Goal: Information Seeking & Learning: Learn about a topic

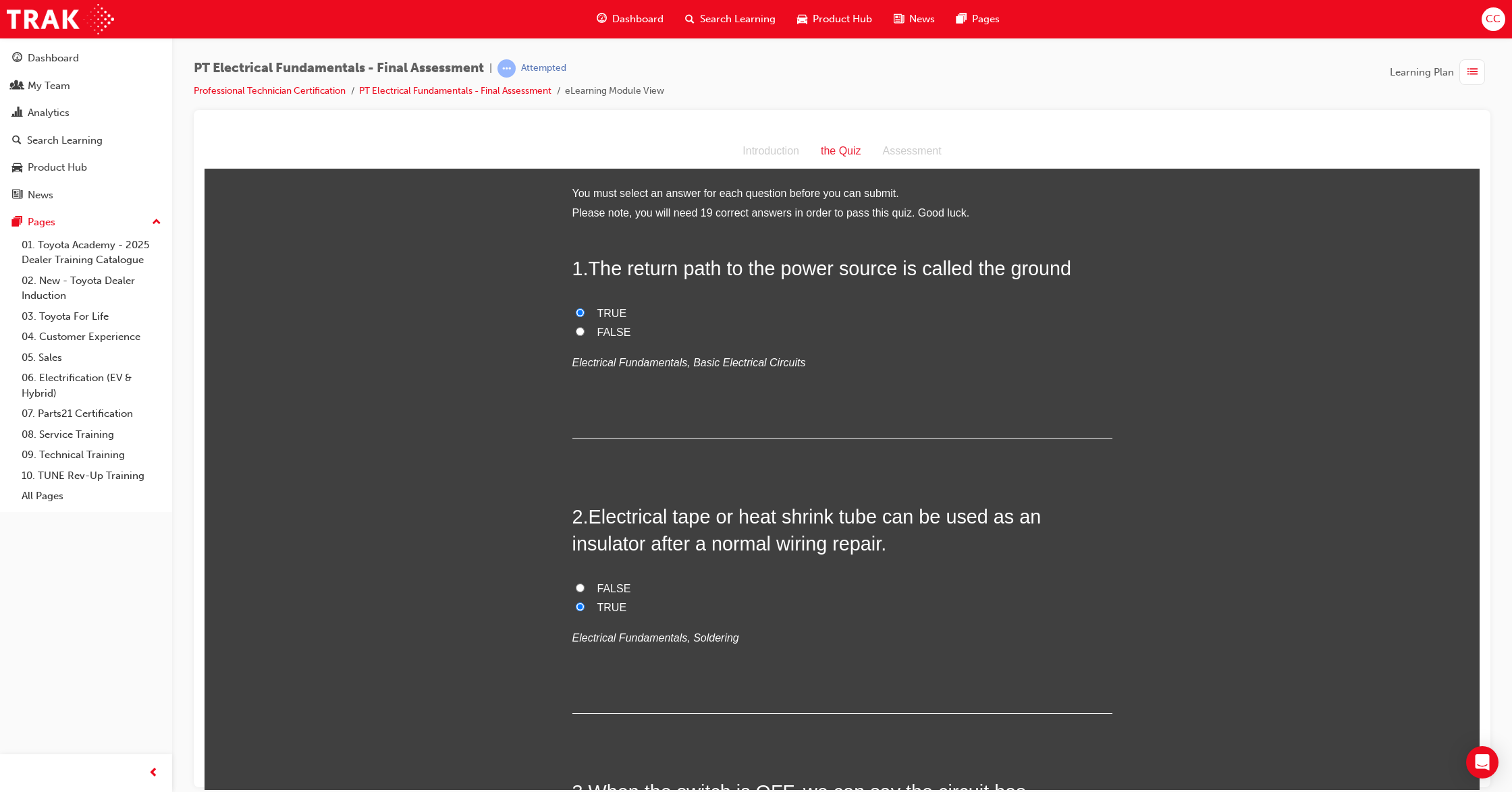
scroll to position [3418, 0]
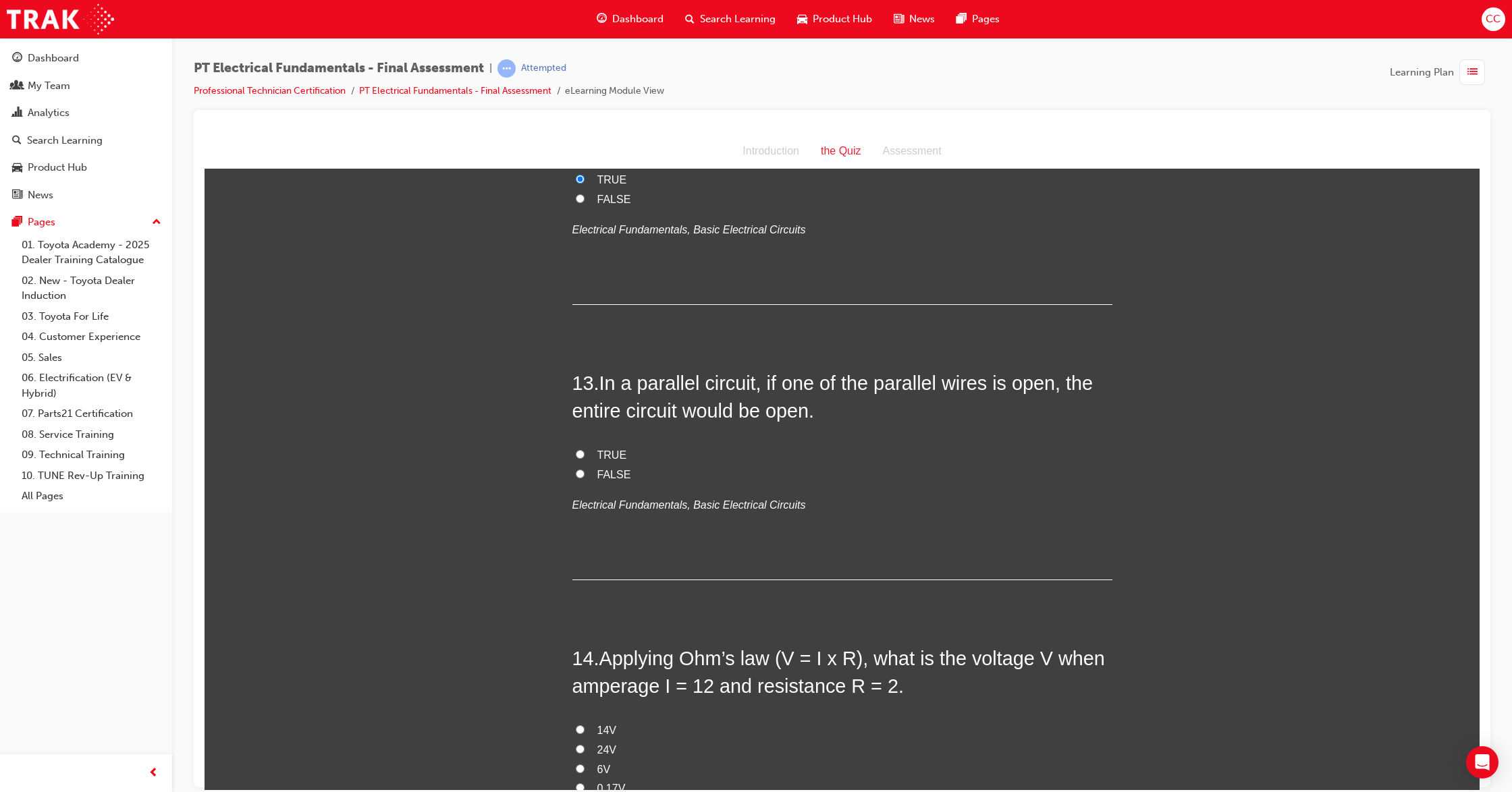
click at [576, 469] on input "FALSE" at bounding box center [580, 473] width 9 height 9
radio input "true"
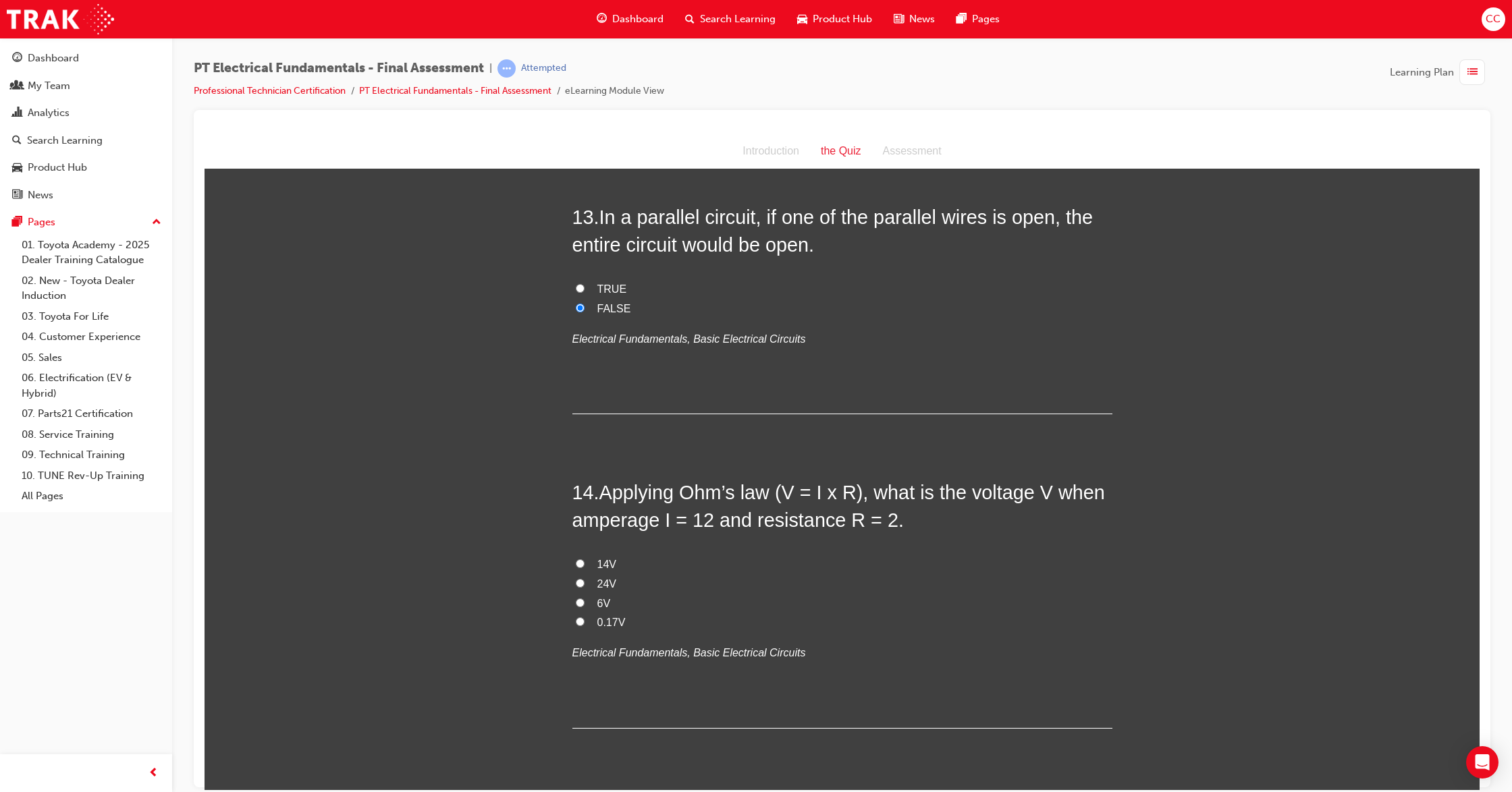
scroll to position [3598, 0]
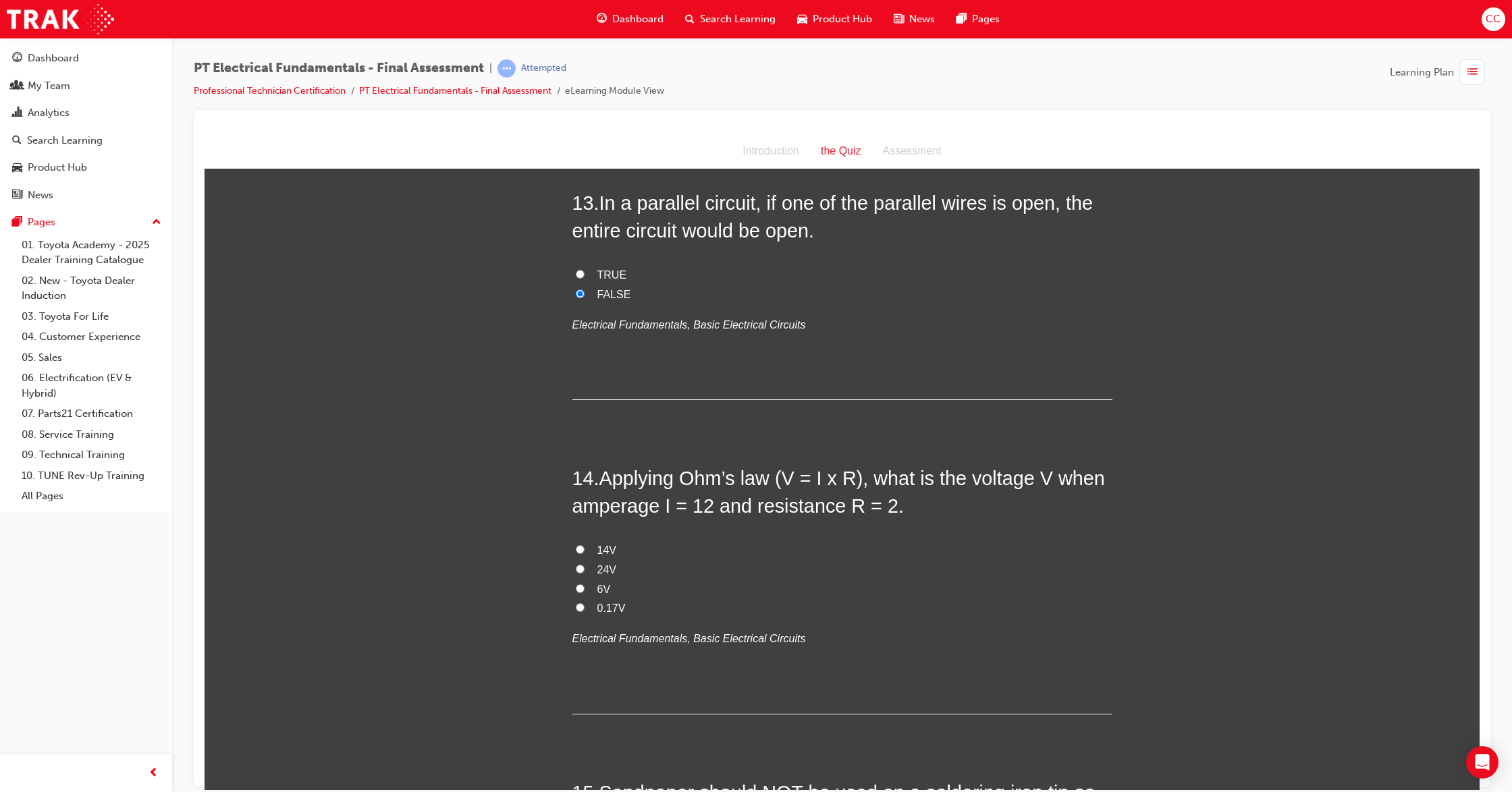
click at [576, 564] on input "24V" at bounding box center [580, 568] width 9 height 9
radio input "true"
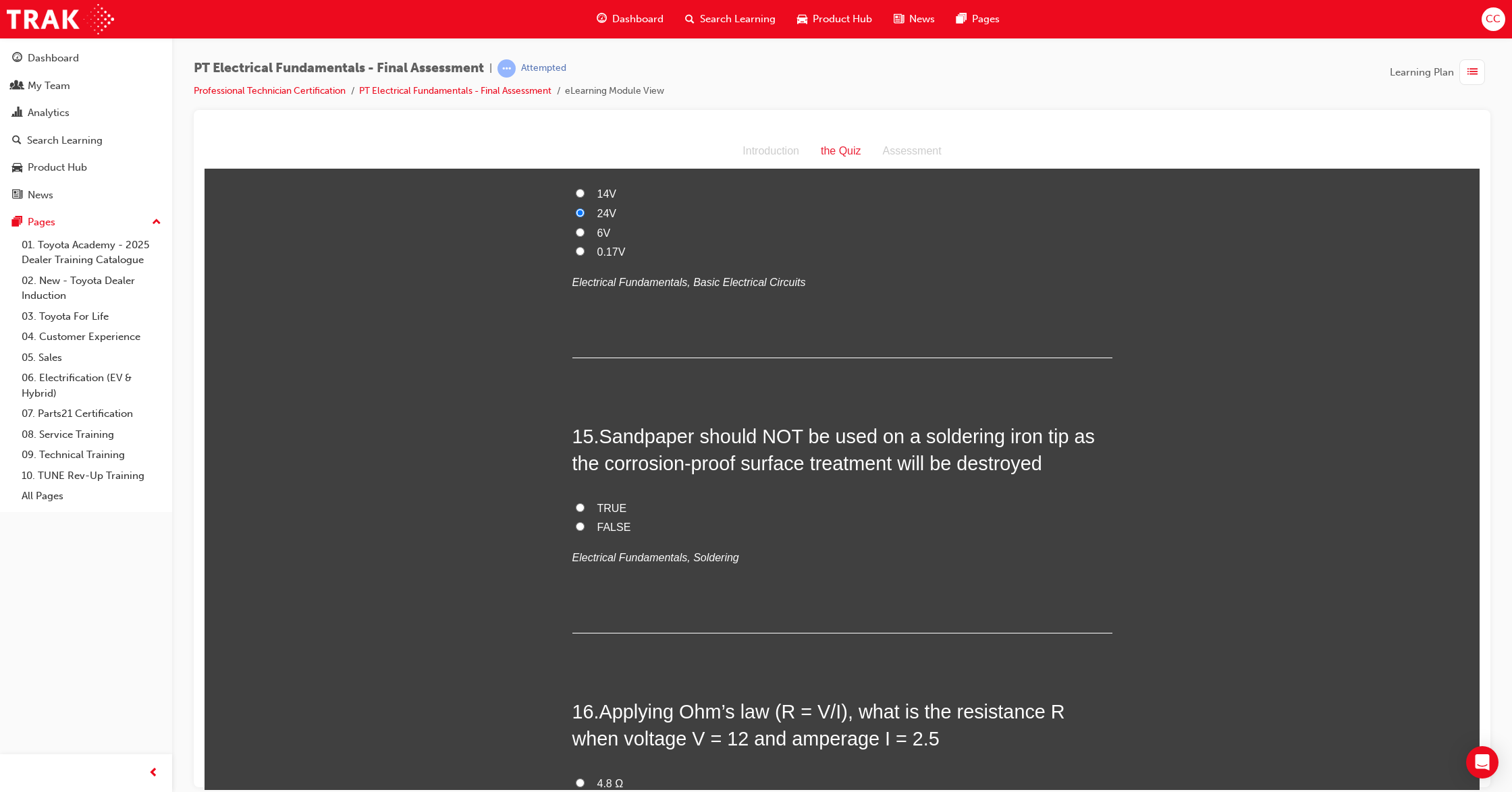
scroll to position [3958, 0]
click at [576, 499] on input "TRUE" at bounding box center [580, 504] width 9 height 9
radio input "true"
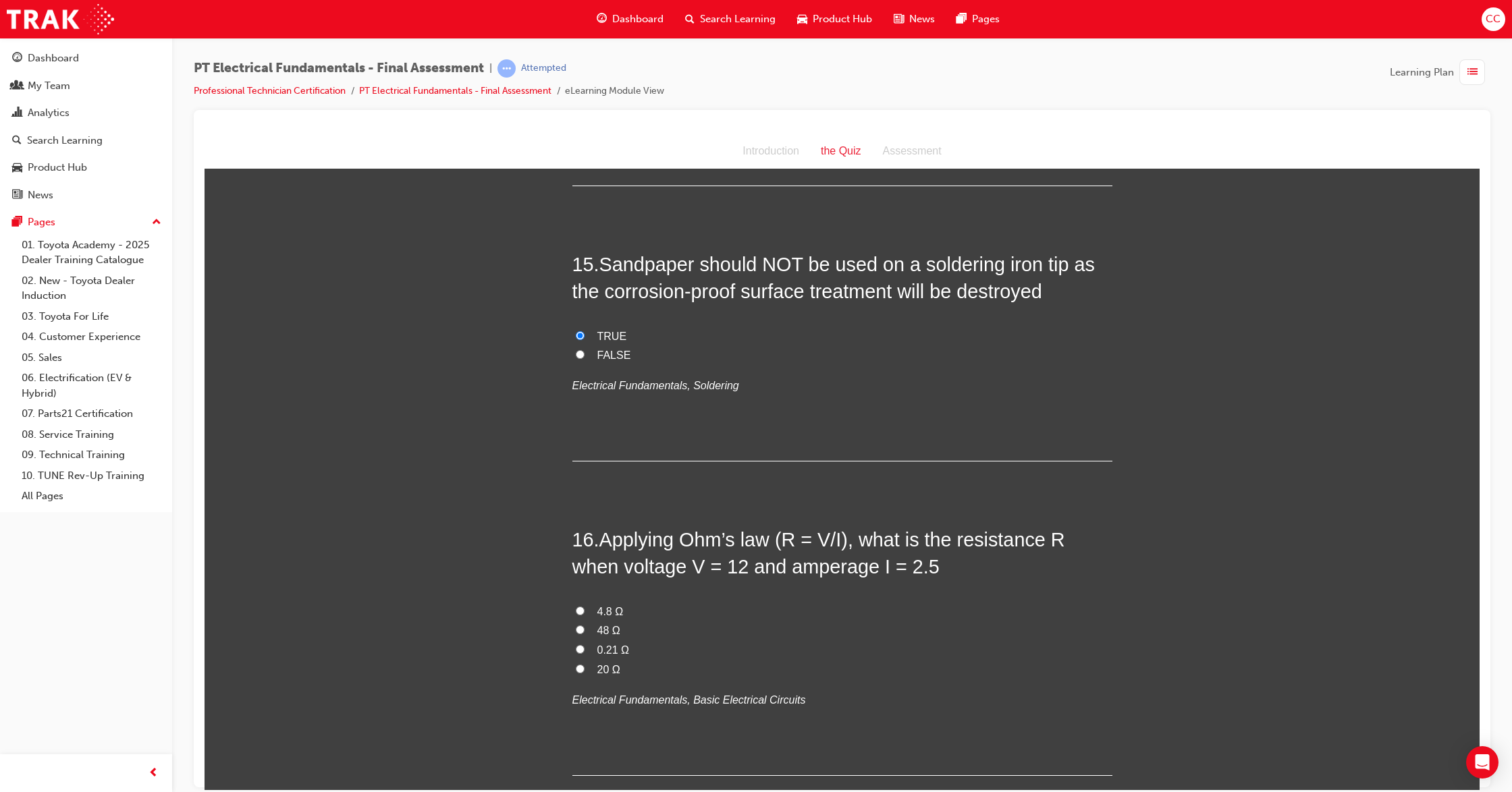
scroll to position [4138, 0]
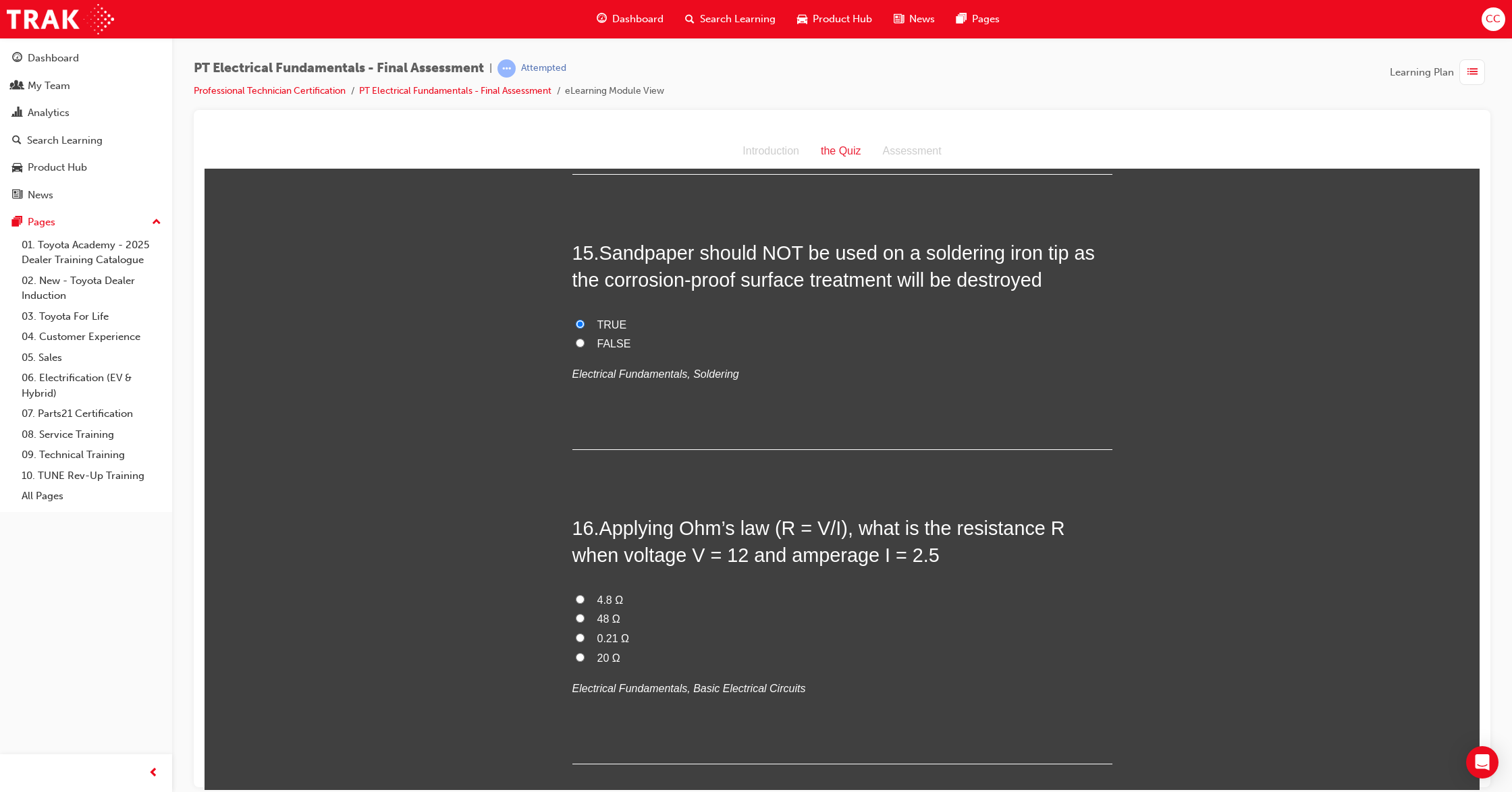
click at [576, 595] on input "4.8 Ω" at bounding box center [580, 599] width 9 height 9
radio input "true"
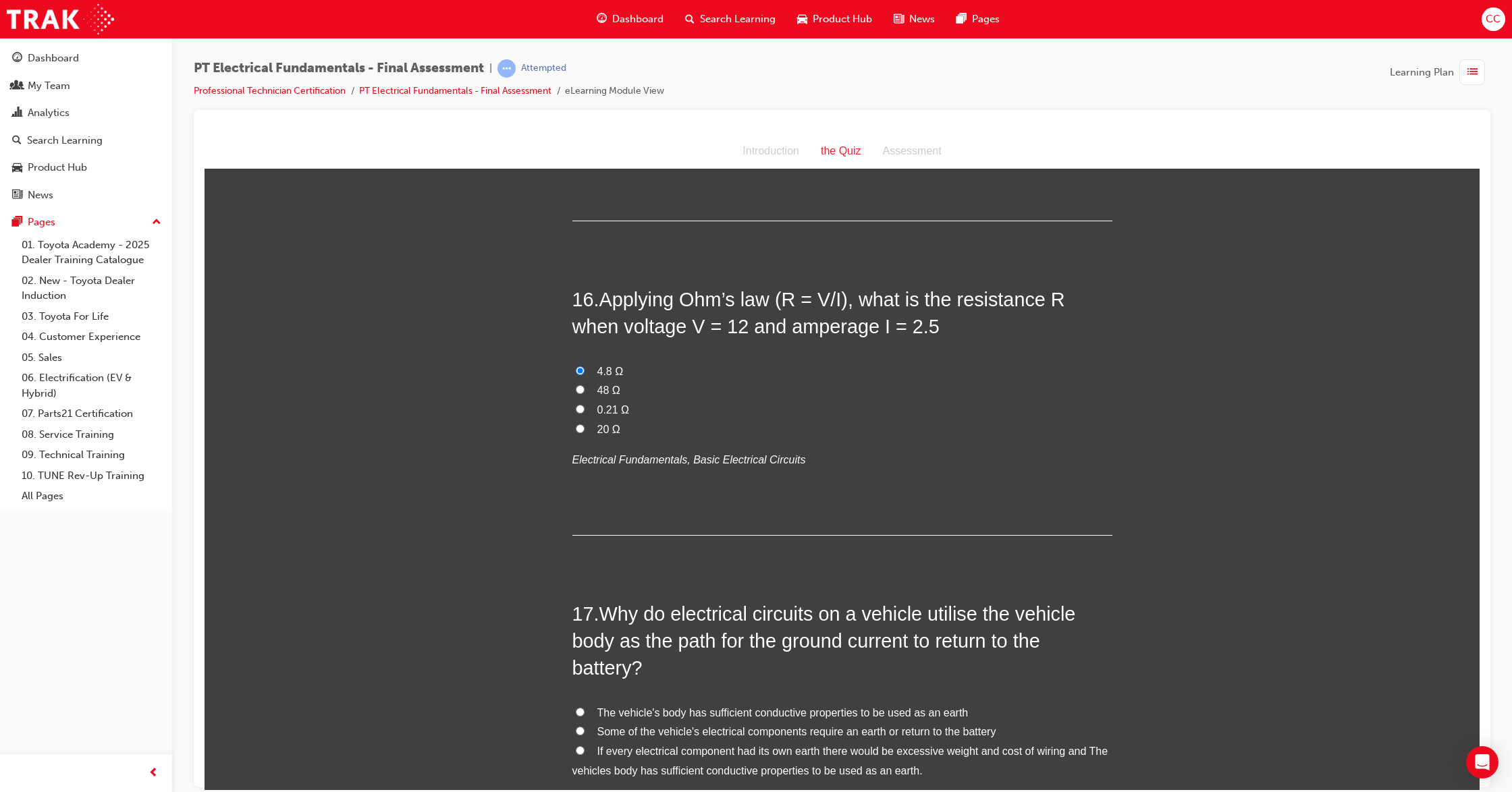
scroll to position [4408, 0]
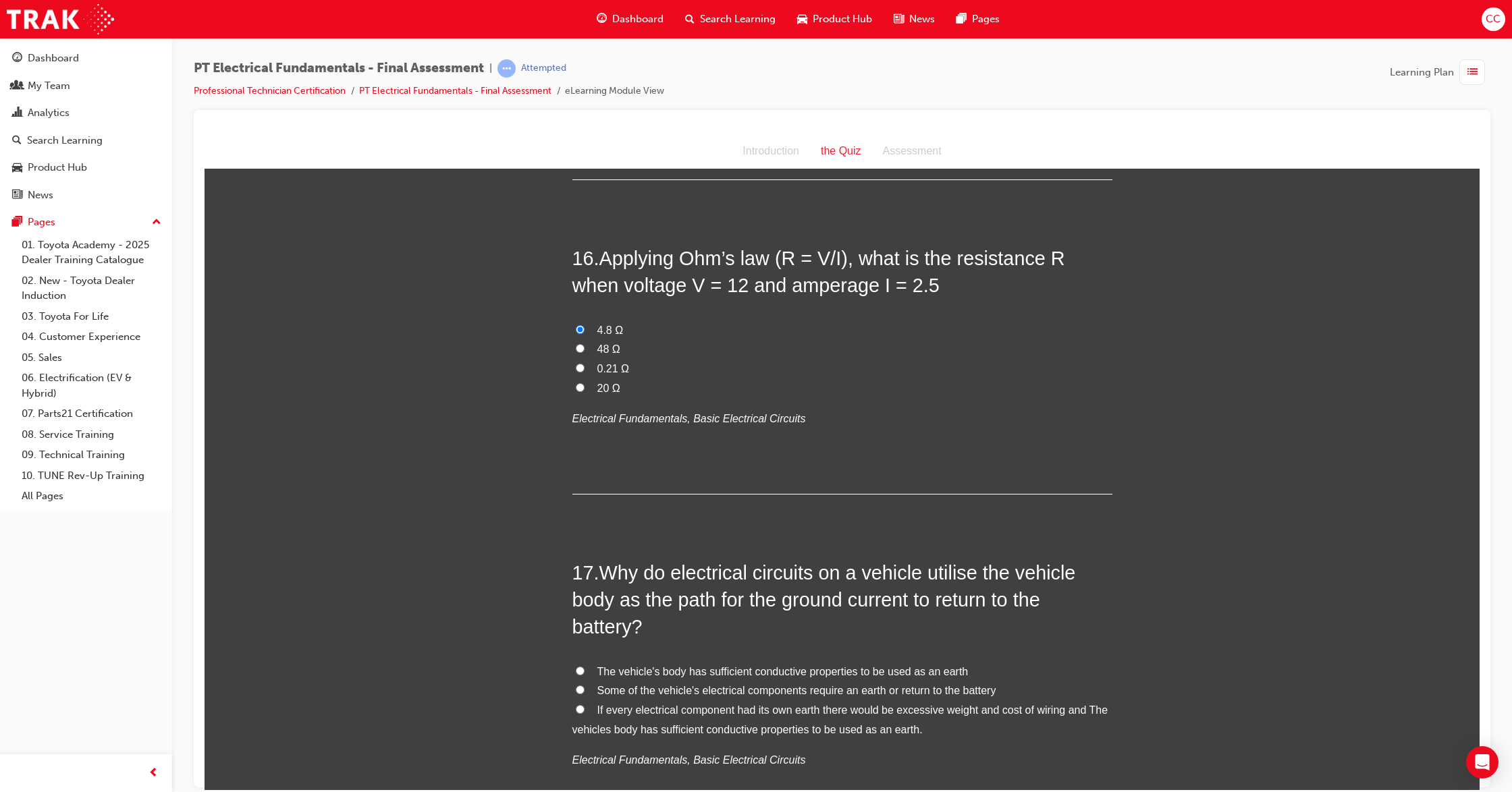
click at [576, 704] on input "If every electrical component had its own earth there would be excessive weight…" at bounding box center [580, 709] width 9 height 9
radio input "true"
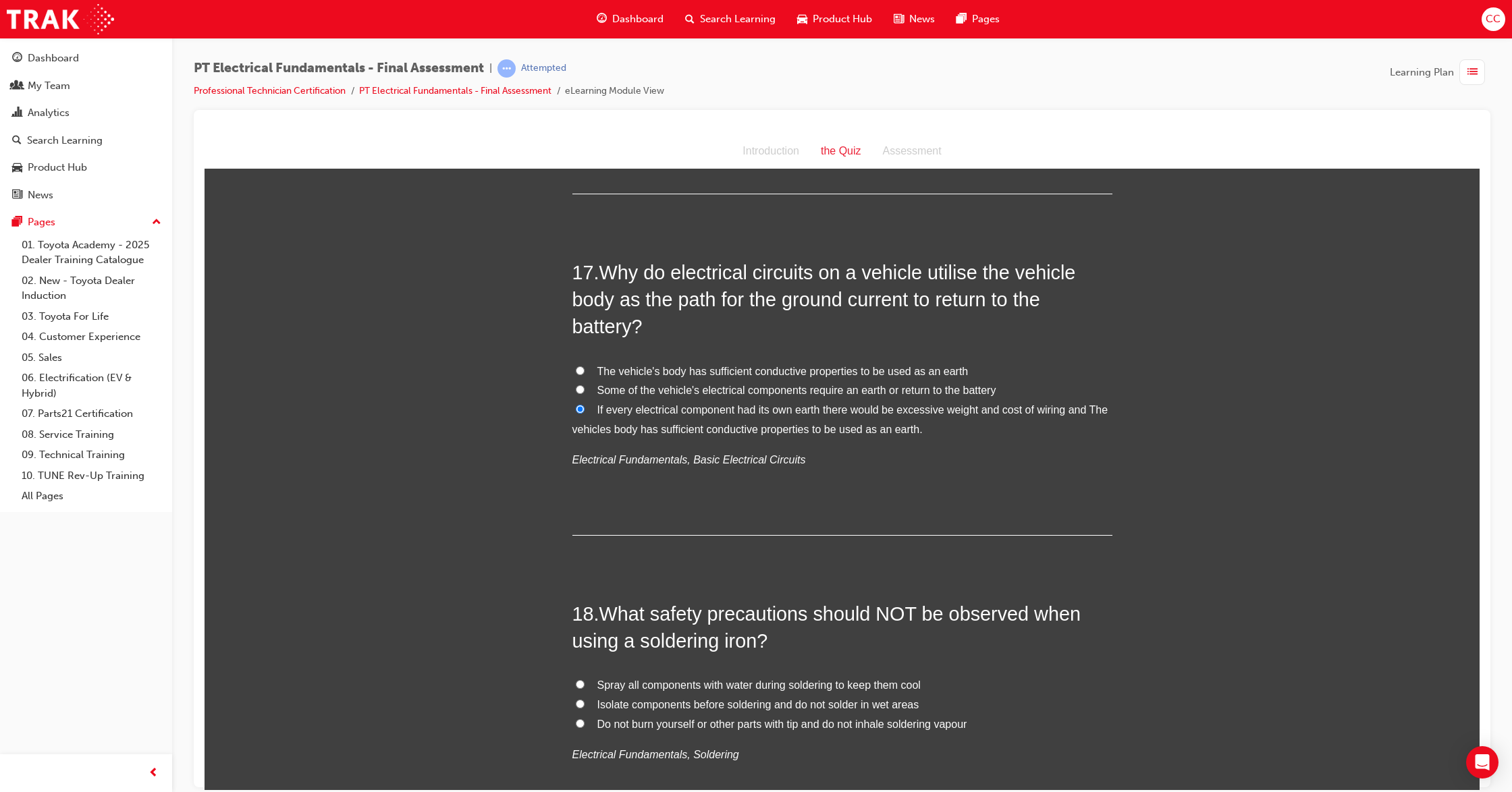
scroll to position [4767, 0]
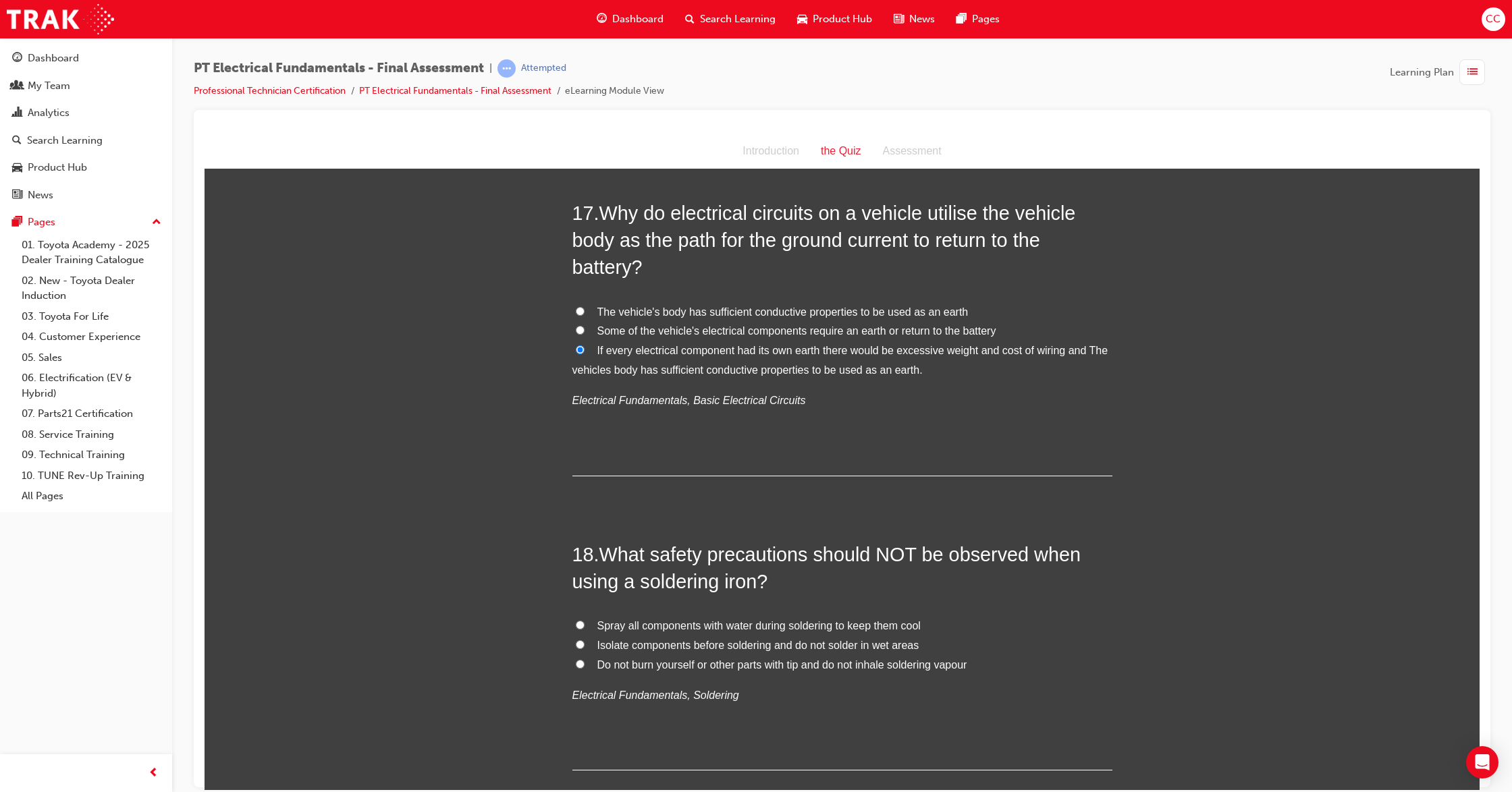
click at [576, 620] on input "Spray all components with water during soldering to keep them cool" at bounding box center [580, 624] width 9 height 9
radio input "true"
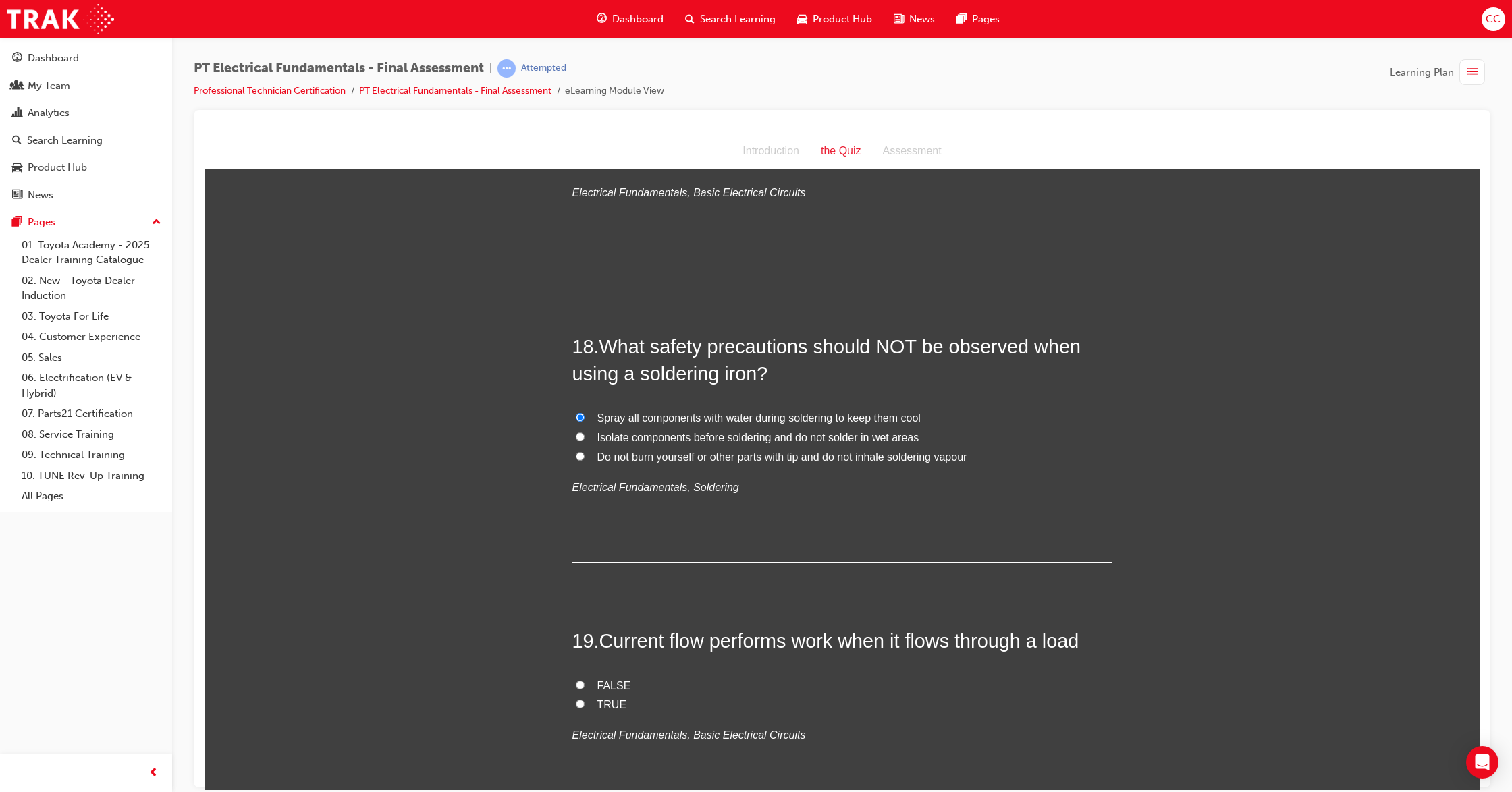
scroll to position [5038, 0]
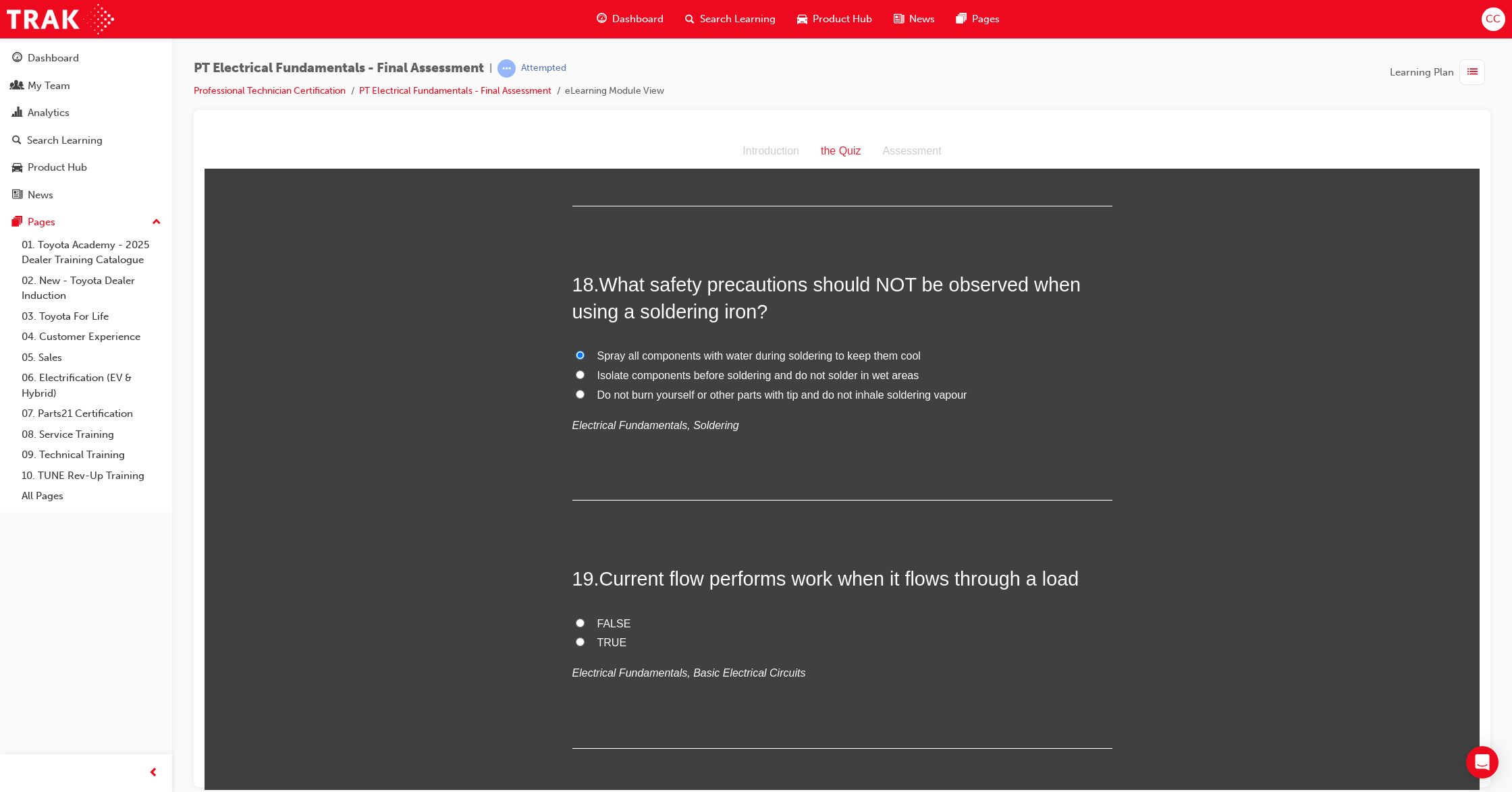
click at [576, 618] on input "FALSE" at bounding box center [580, 623] width 9 height 9
radio input "true"
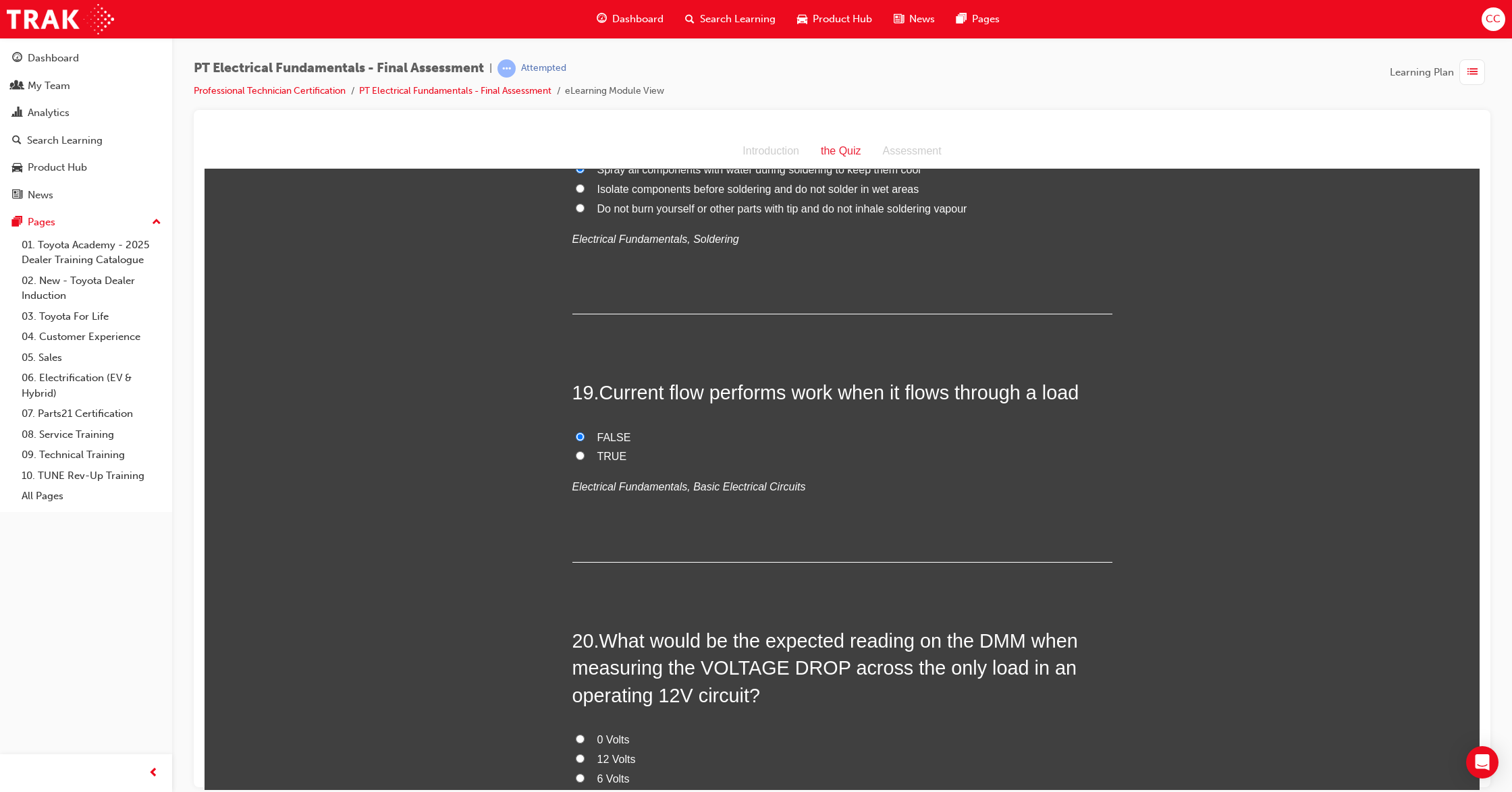
scroll to position [5308, 0]
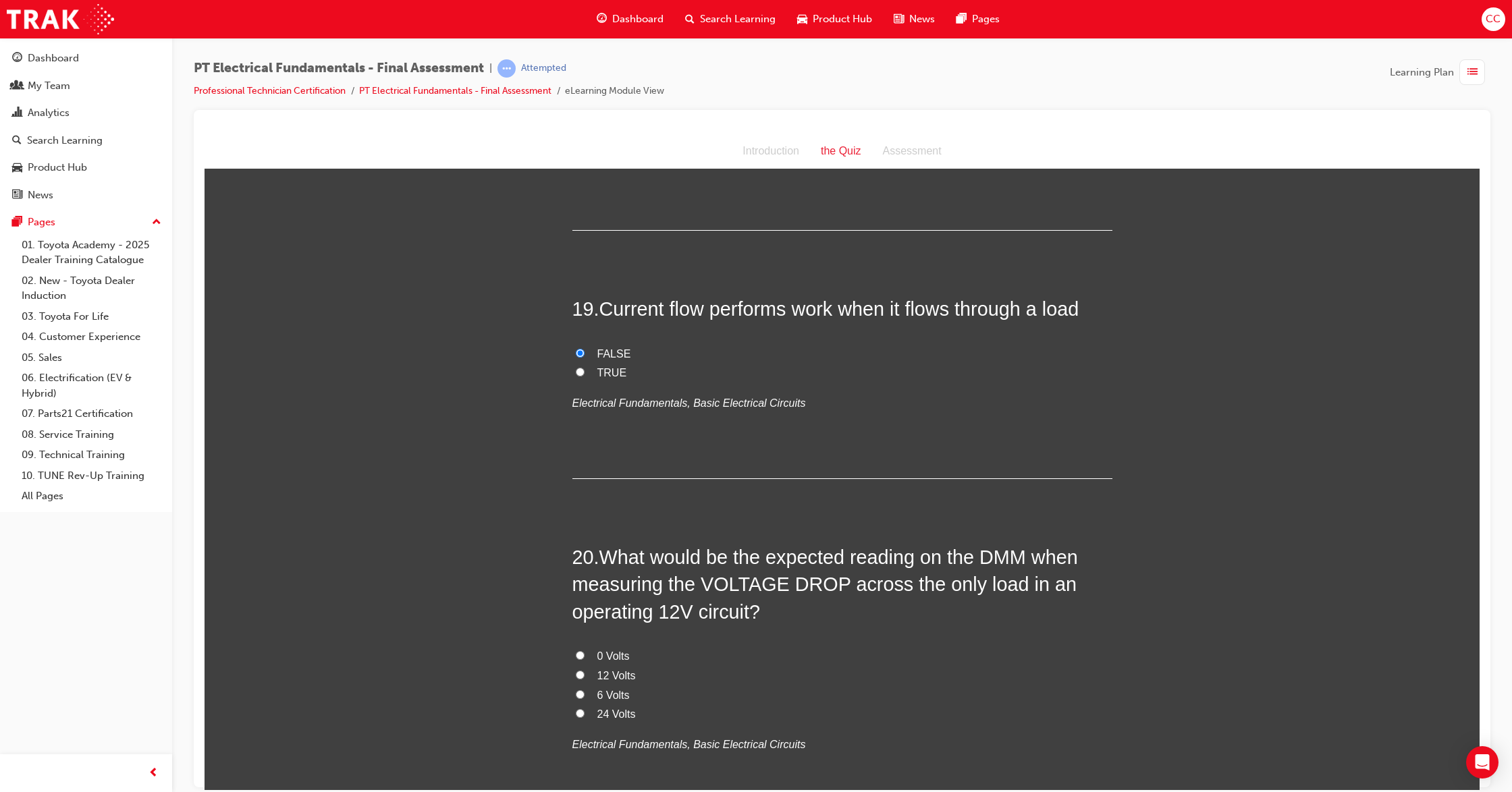
drag, startPoint x: 573, startPoint y: 594, endPoint x: 580, endPoint y: 592, distance: 7.3
click at [576, 670] on input "12 Volts" at bounding box center [580, 675] width 9 height 9
radio input "true"
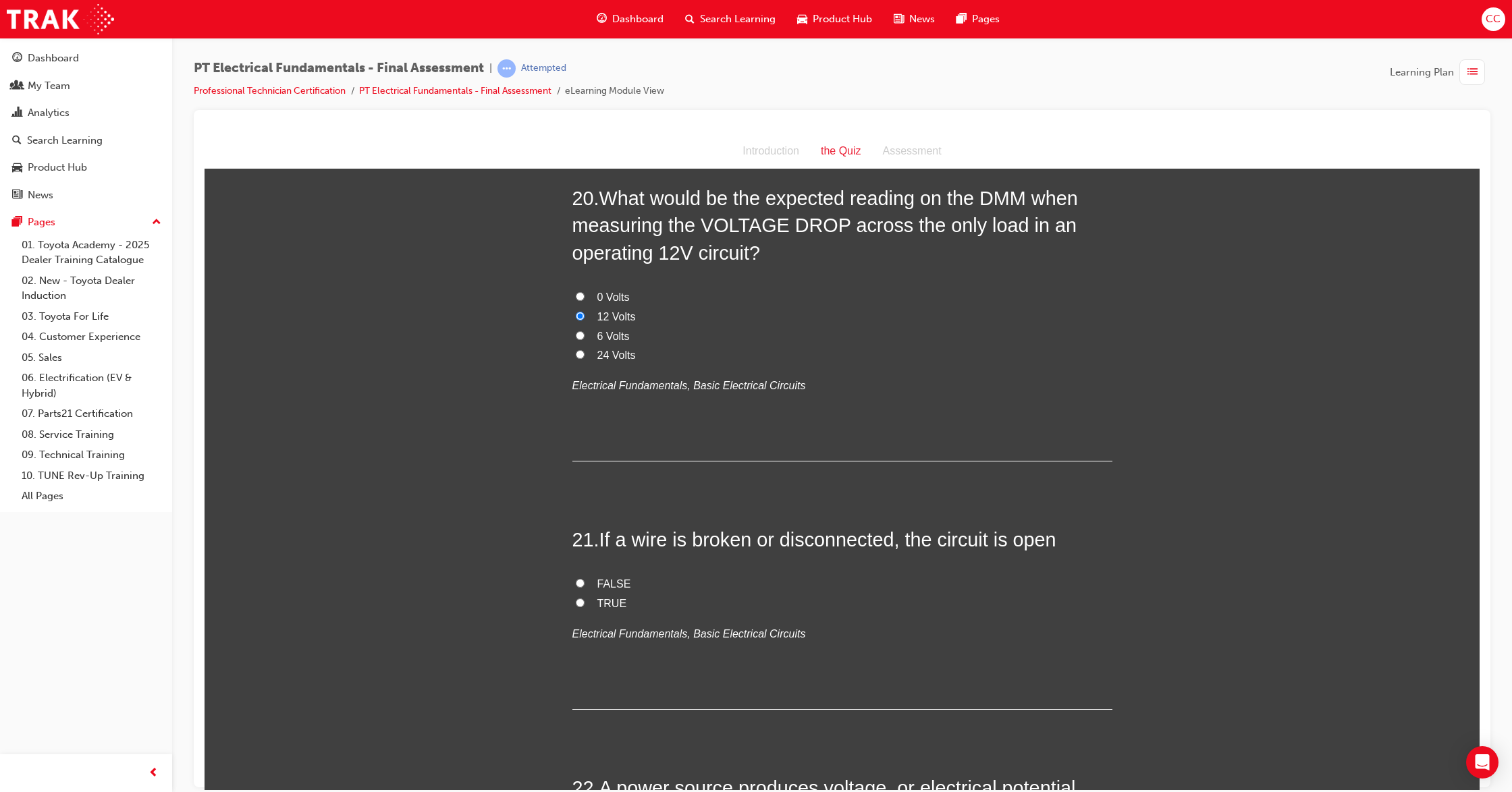
scroll to position [5667, 0]
click at [576, 596] on input "TRUE" at bounding box center [580, 601] width 9 height 9
radio input "true"
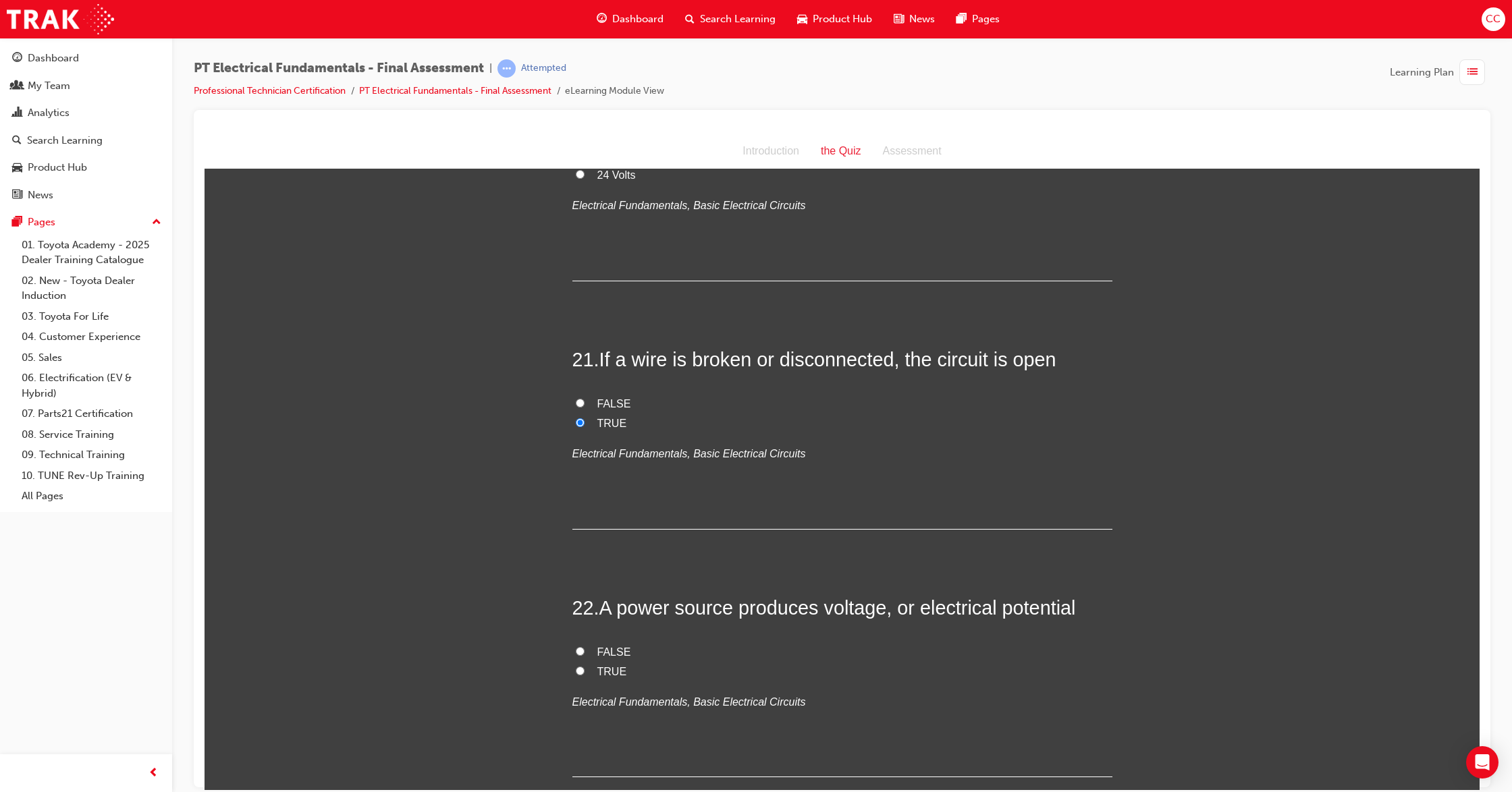
scroll to position [5847, 0]
click at [576, 665] on input "TRUE" at bounding box center [580, 669] width 9 height 9
radio input "true"
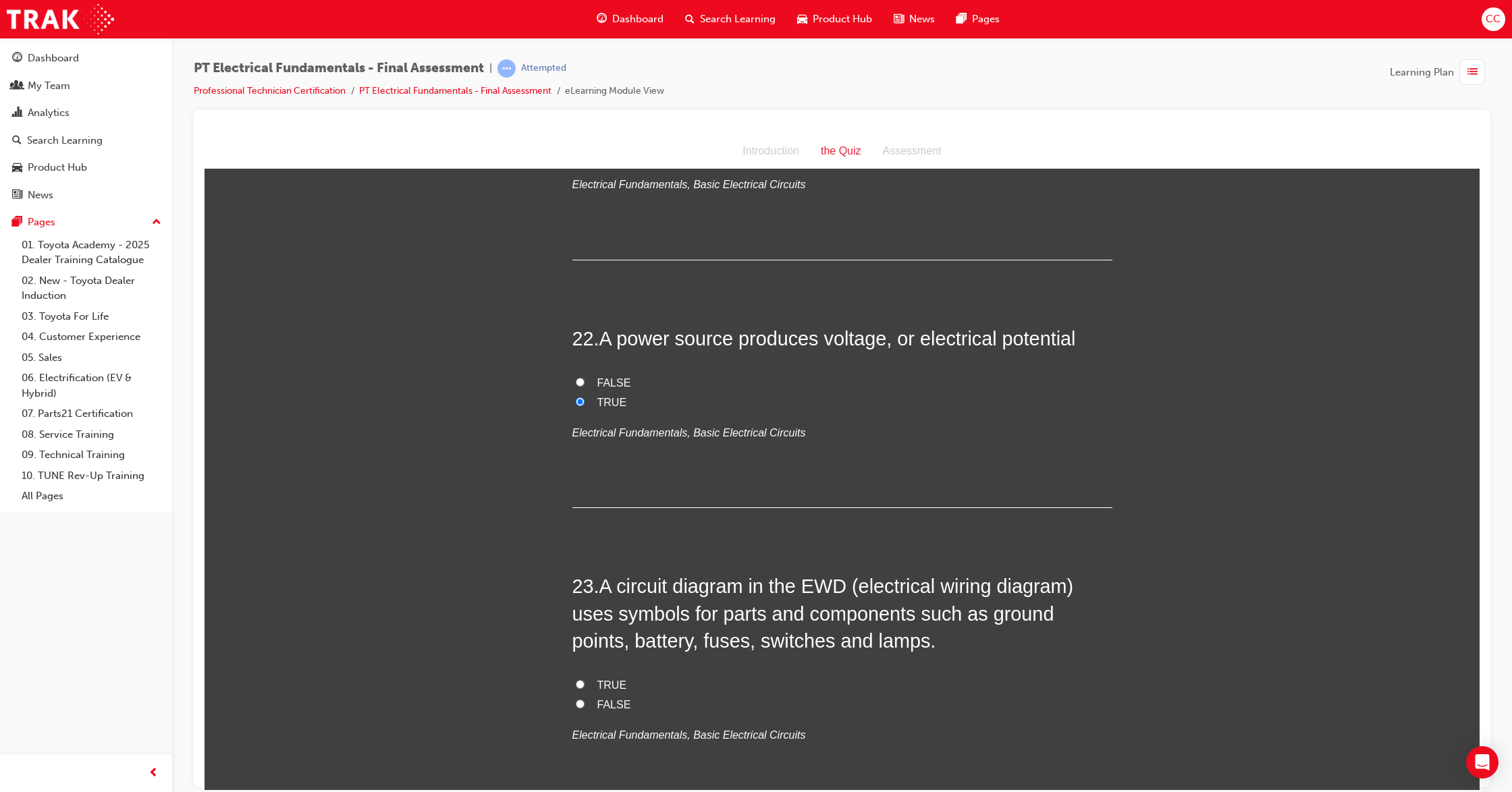
scroll to position [6208, 0]
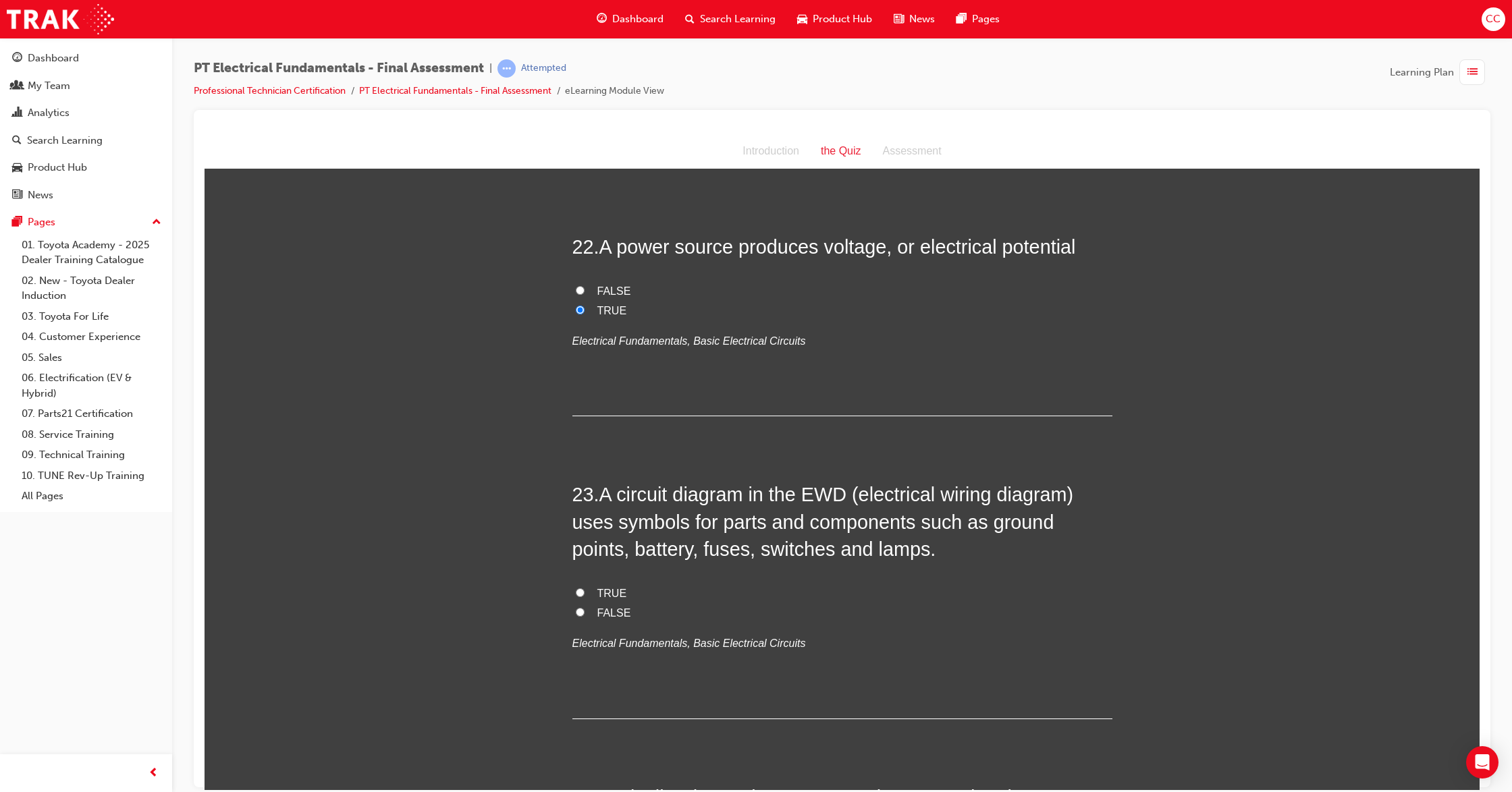
click at [573, 584] on label "TRUE" at bounding box center [842, 593] width 540 height 20
click at [576, 588] on input "TRUE" at bounding box center [580, 592] width 9 height 9
radio input "true"
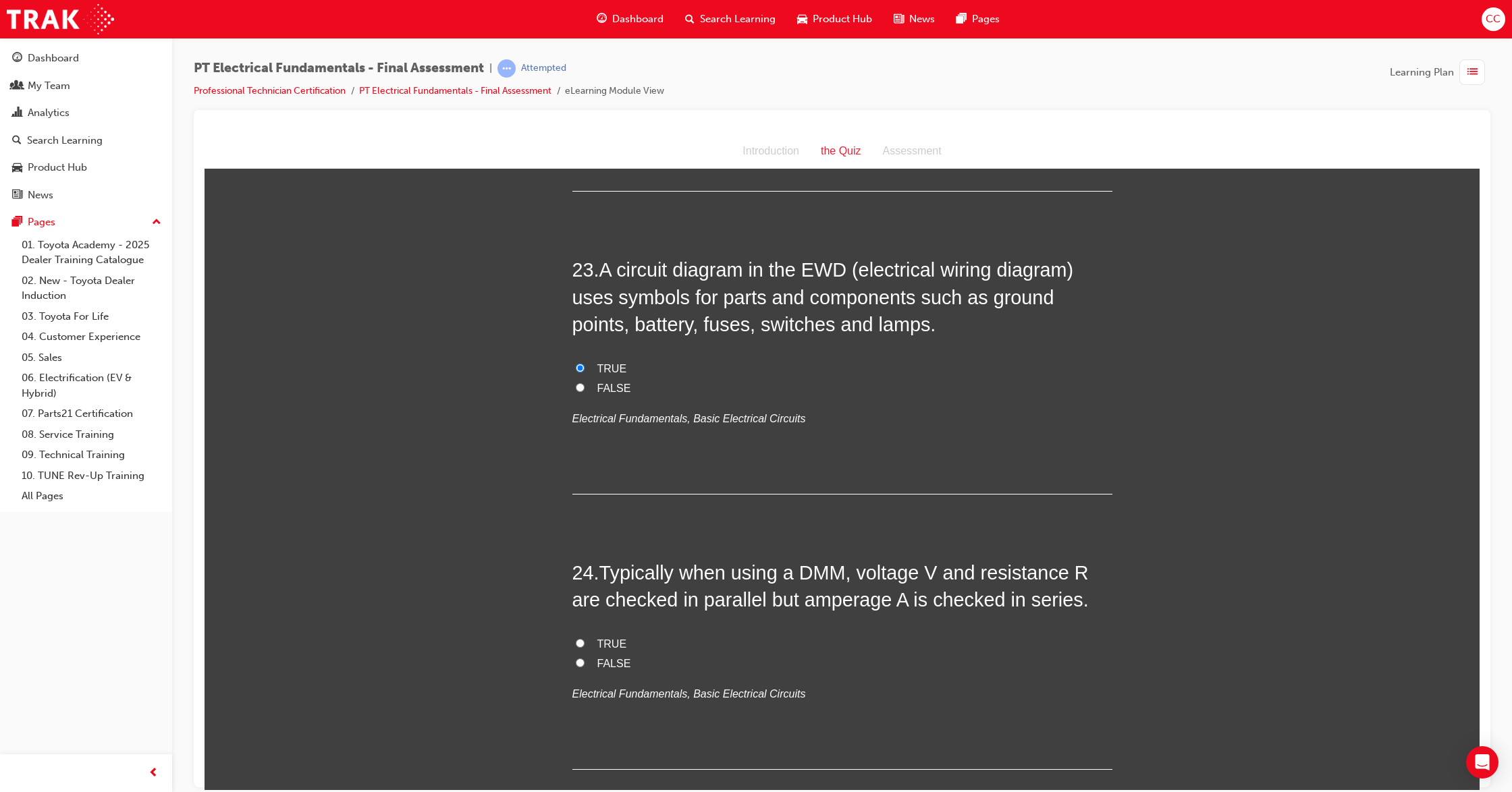
scroll to position [6435, 0]
click at [576, 635] on input "TRUE" at bounding box center [580, 640] width 9 height 9
radio input "true"
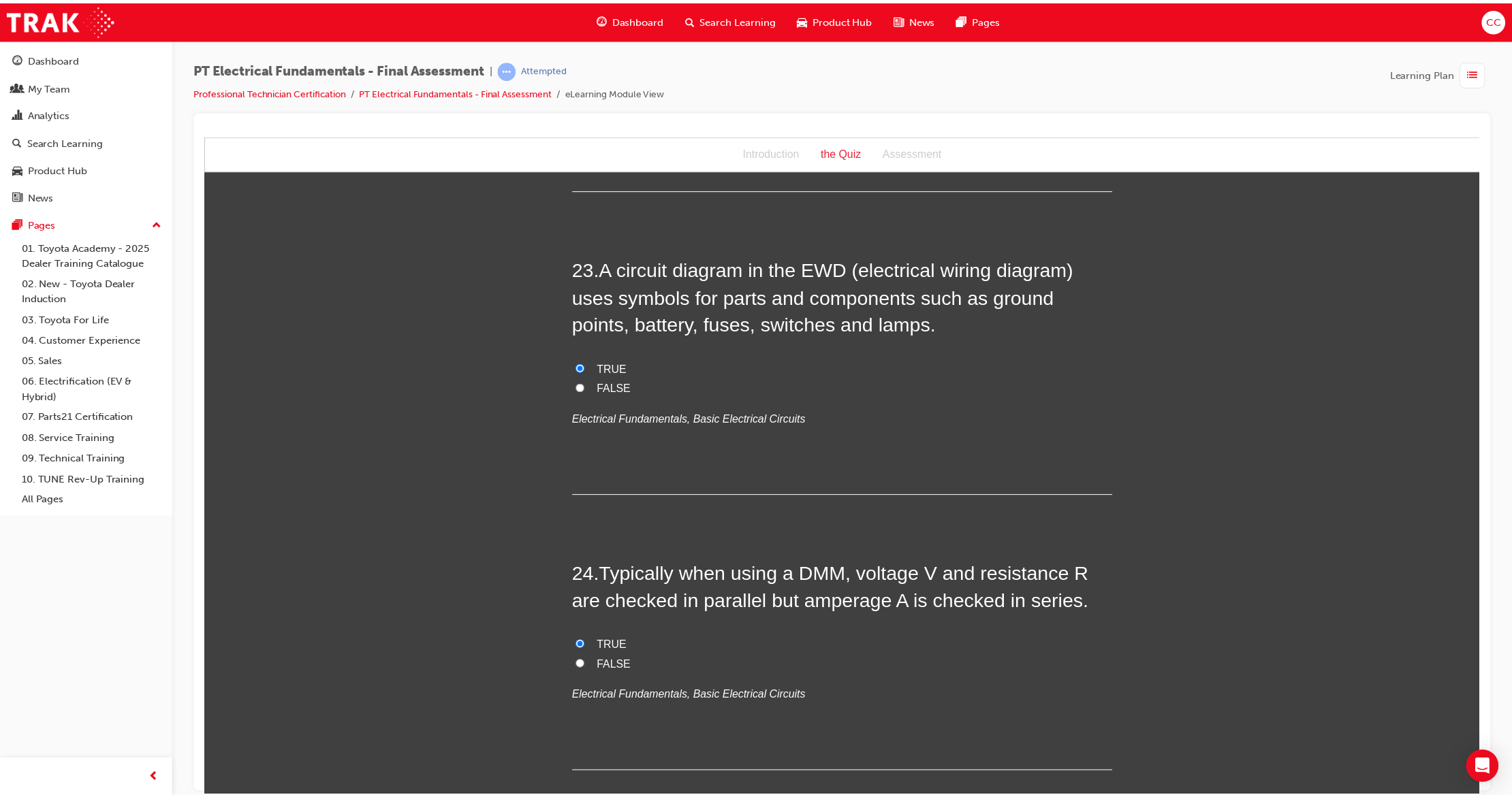
scroll to position [0, 0]
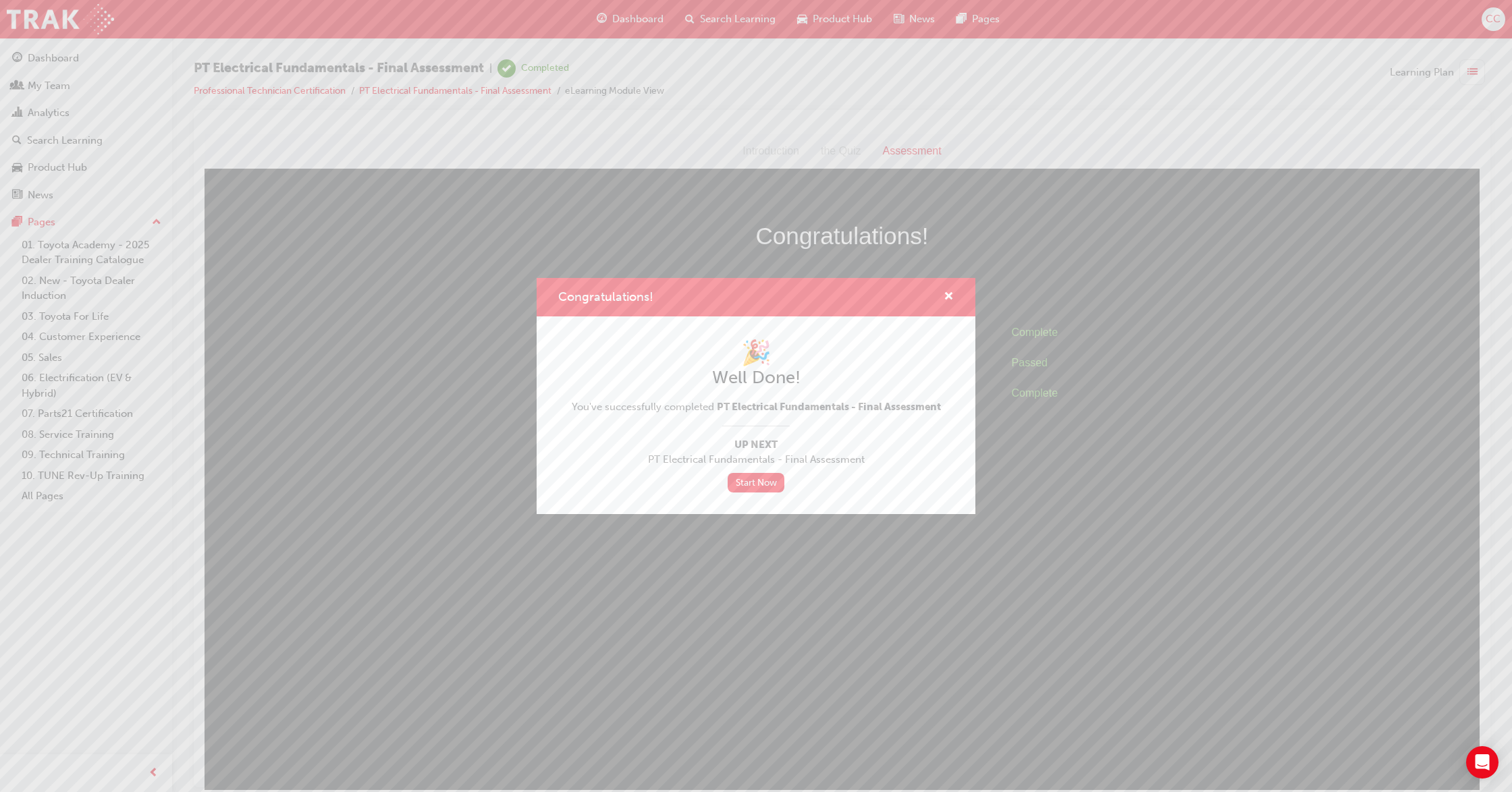
click at [54, 115] on div "Congratulations! 🎉 Well Done! You've successfully completed PT Electrical Funda…" at bounding box center [756, 396] width 1512 height 792
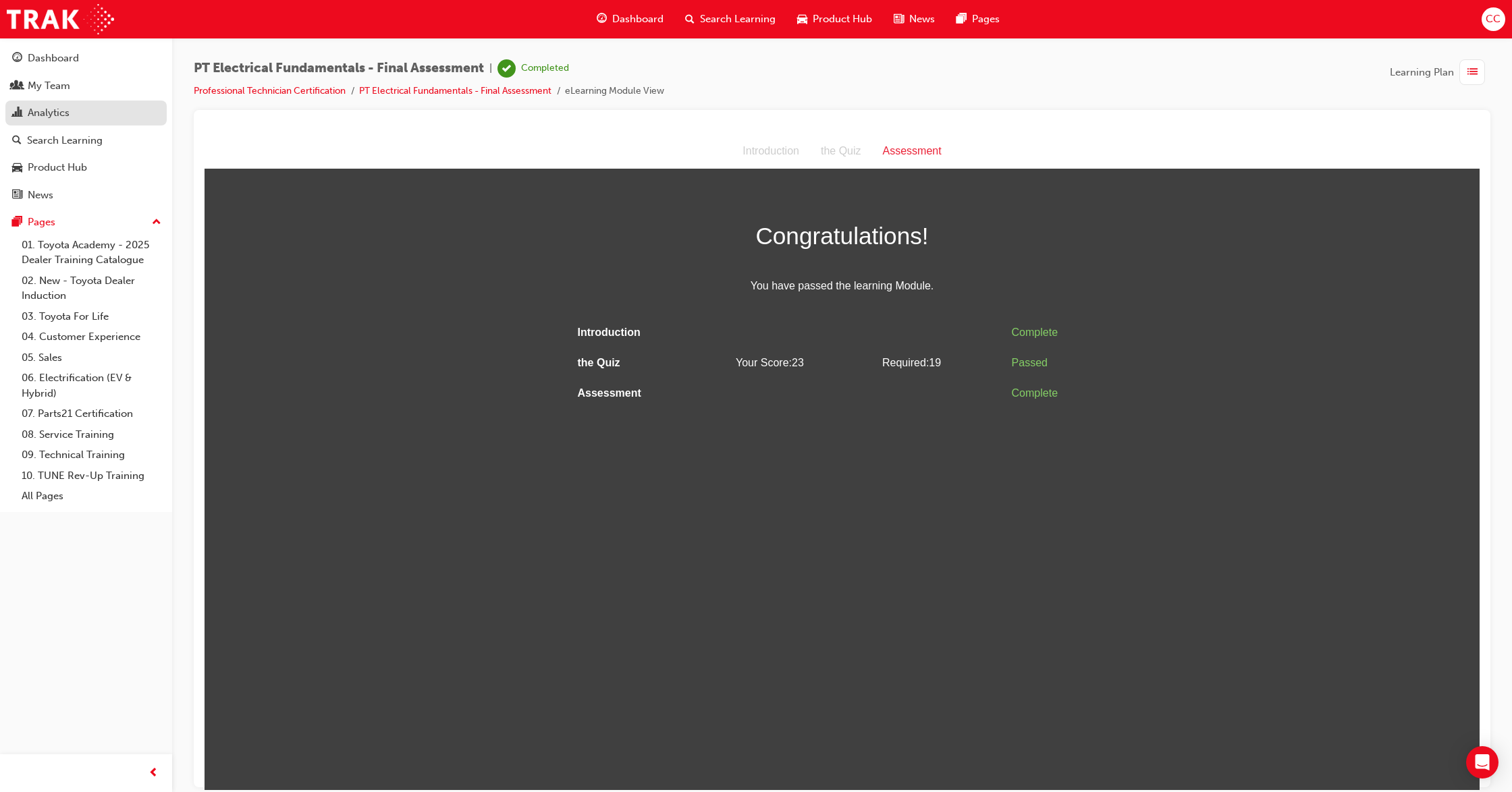
click at [55, 115] on div "Analytics" at bounding box center [48, 113] width 42 height 15
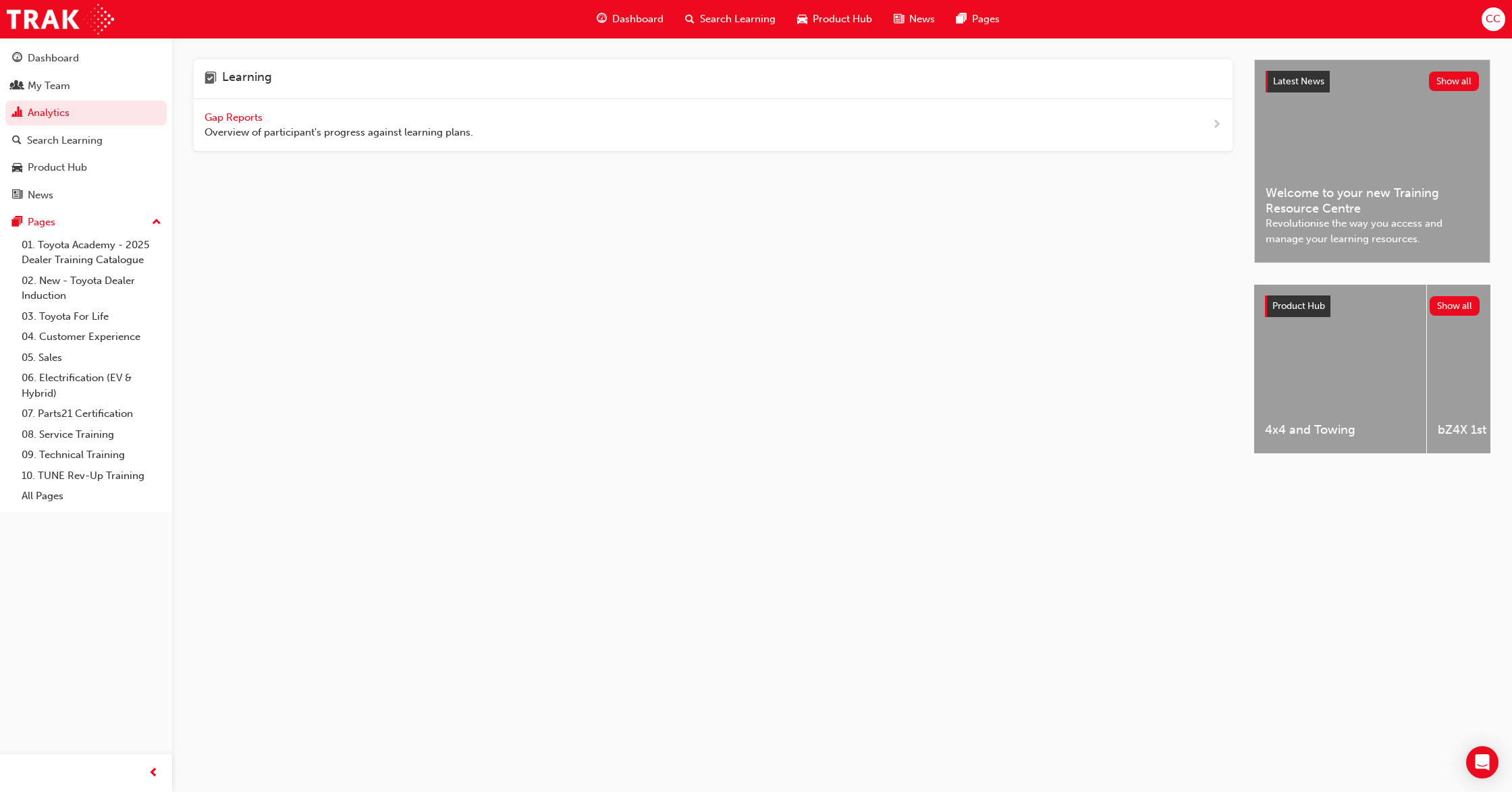
click at [232, 127] on span "Overview of participant's progress against learning plans." at bounding box center [339, 133] width 269 height 15
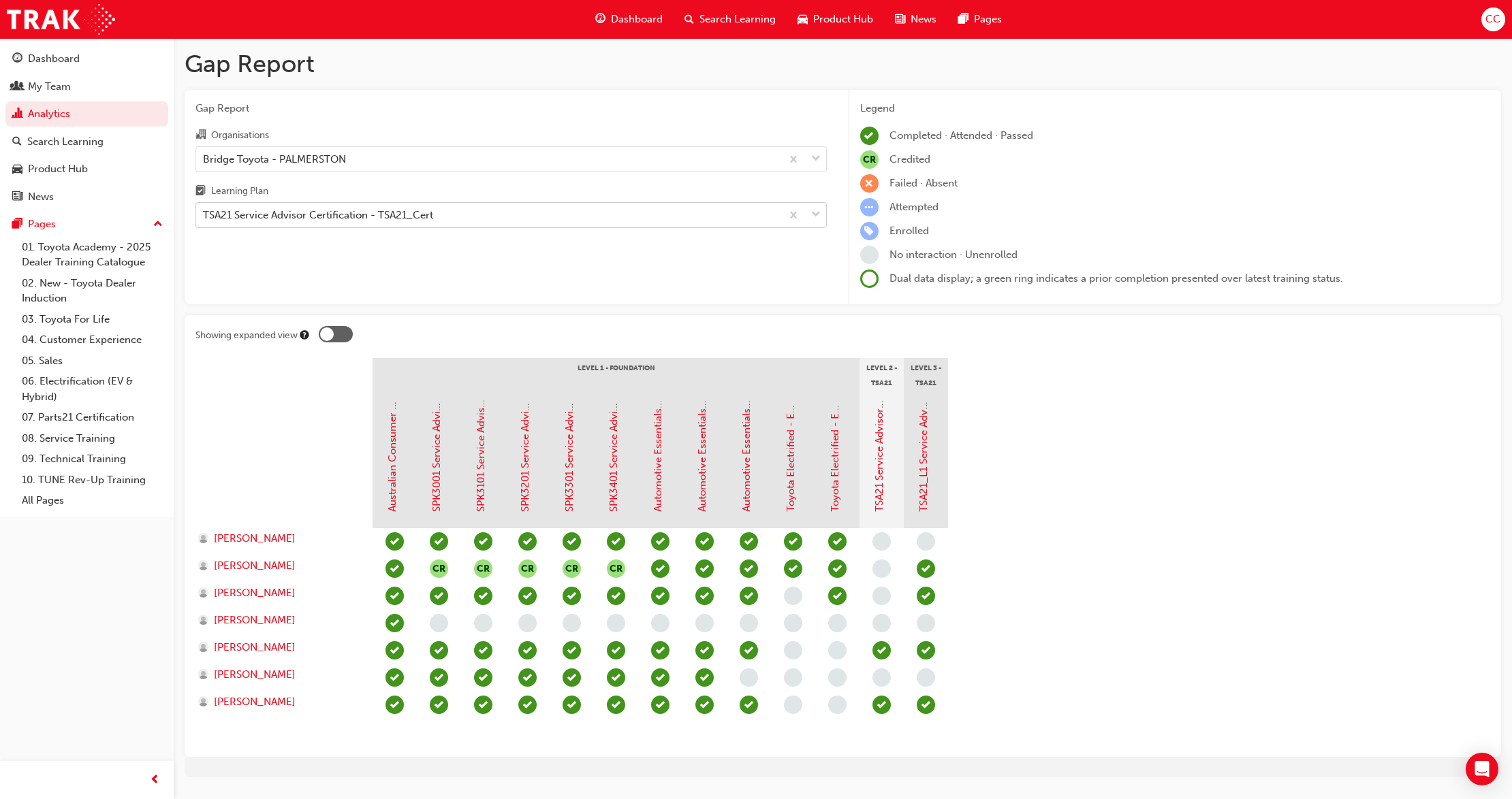
click at [812, 216] on span "down-icon" at bounding box center [816, 215] width 9 height 18
click at [204, 216] on input "Learning Plan TSA21 Service Advisor Certification - TSA21_Cert" at bounding box center [203, 214] width 2 height 11
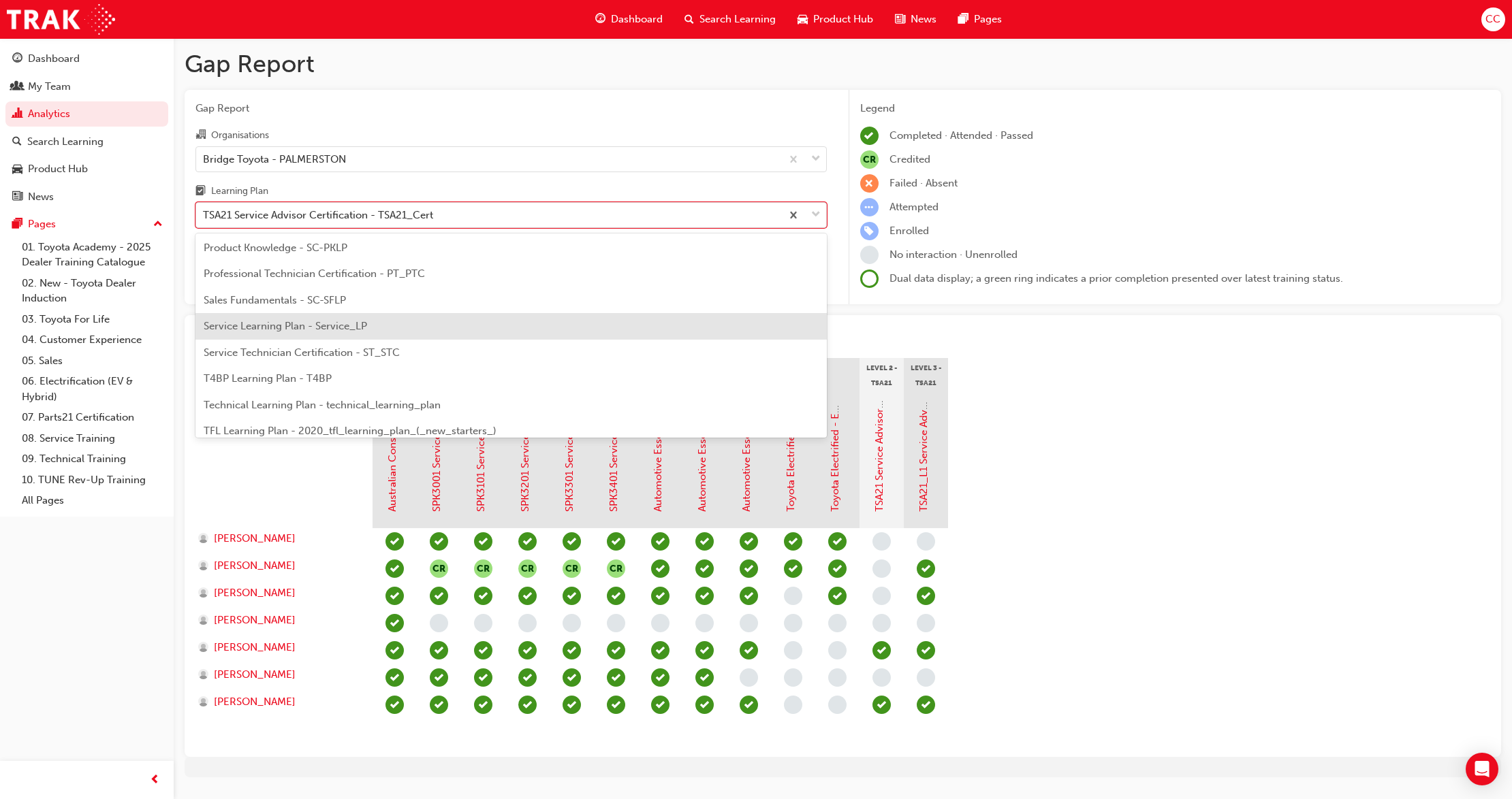
scroll to position [406, 0]
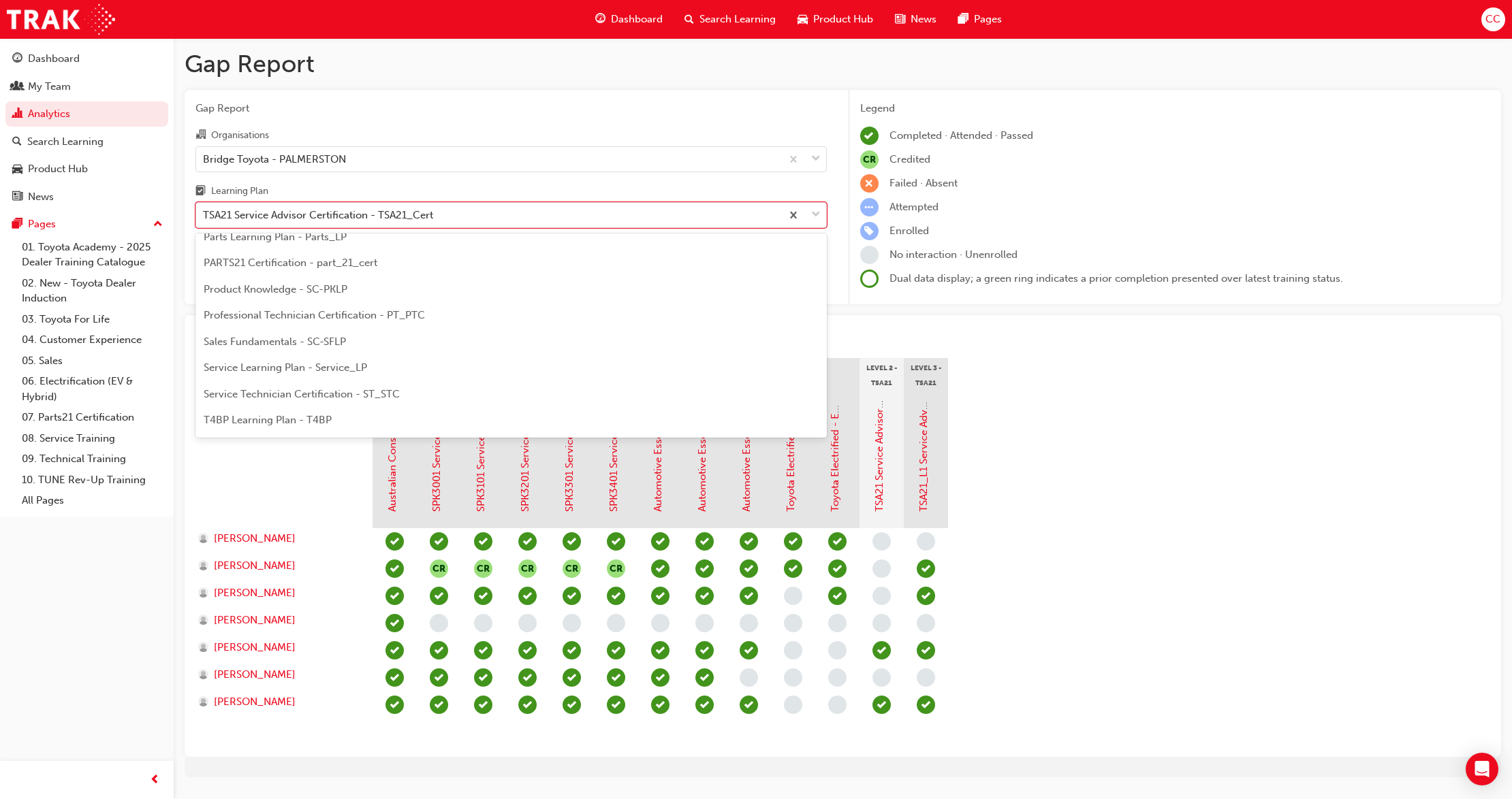
click at [367, 317] on span "Professional Technician Certification - PT_PTC" at bounding box center [314, 315] width 222 height 12
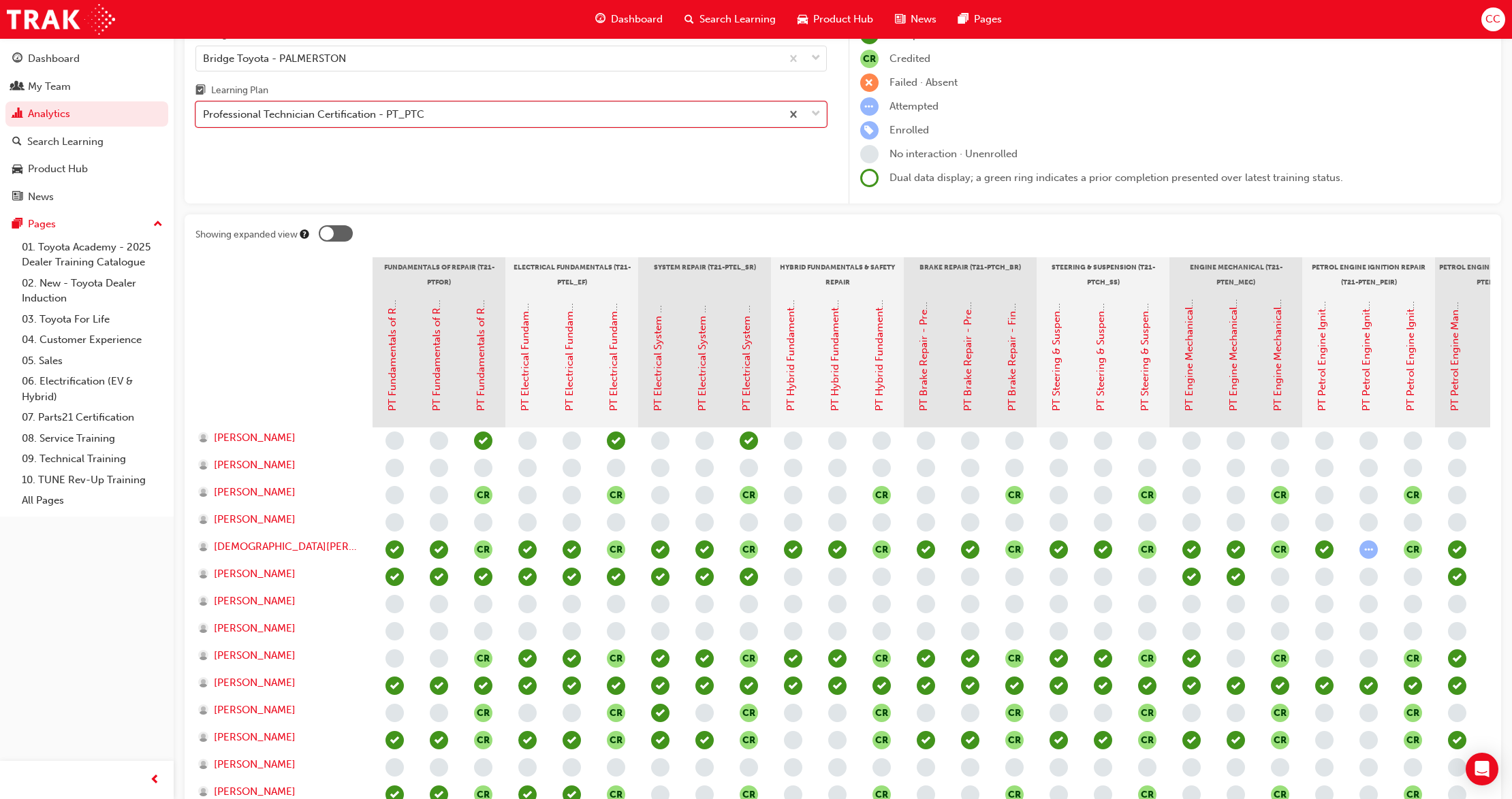
scroll to position [181, 0]
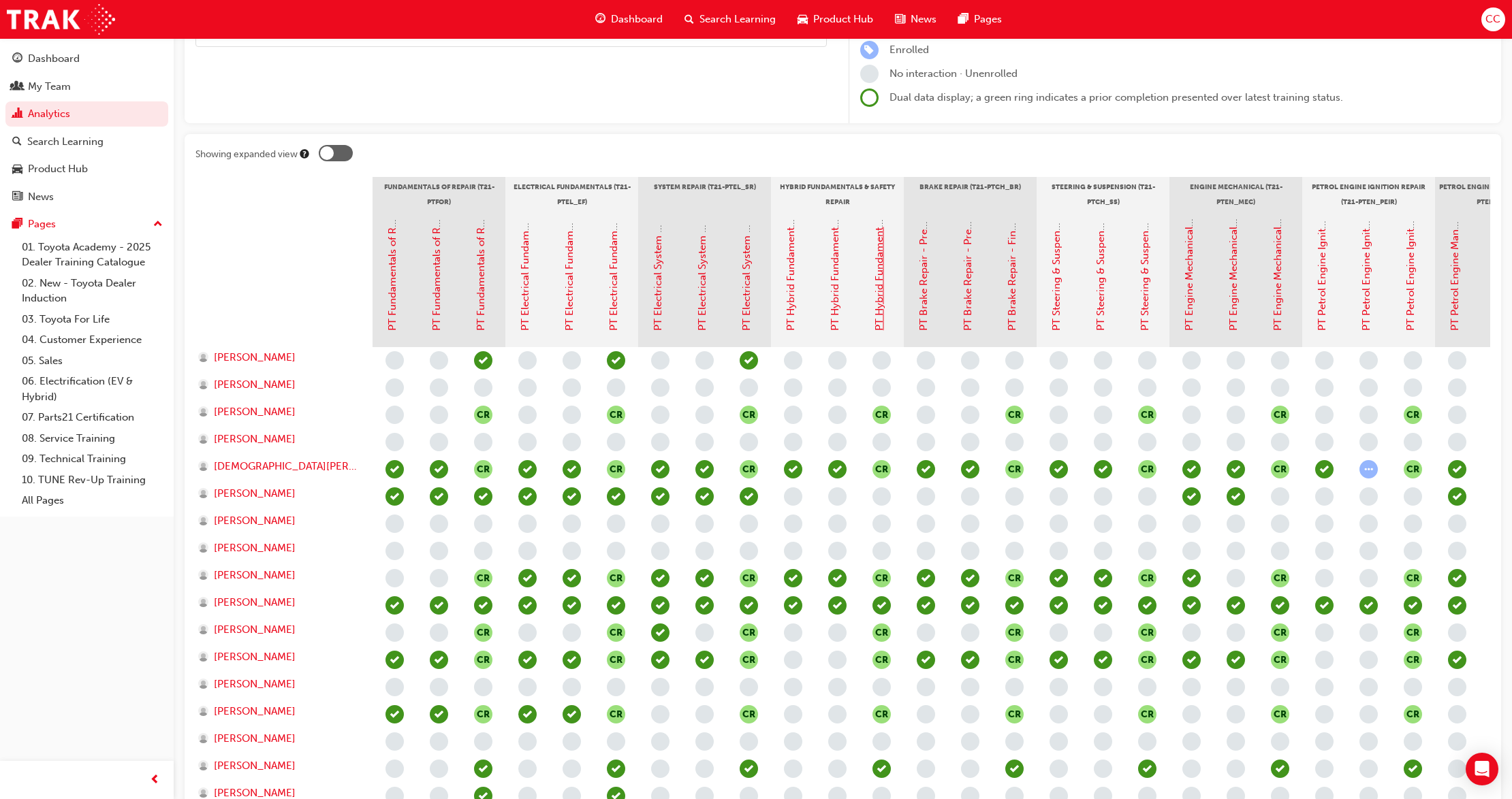
click at [883, 306] on link "PT Hybrid Fundamentals & Safety Repair - Final Assessment" at bounding box center [879, 191] width 12 height 281
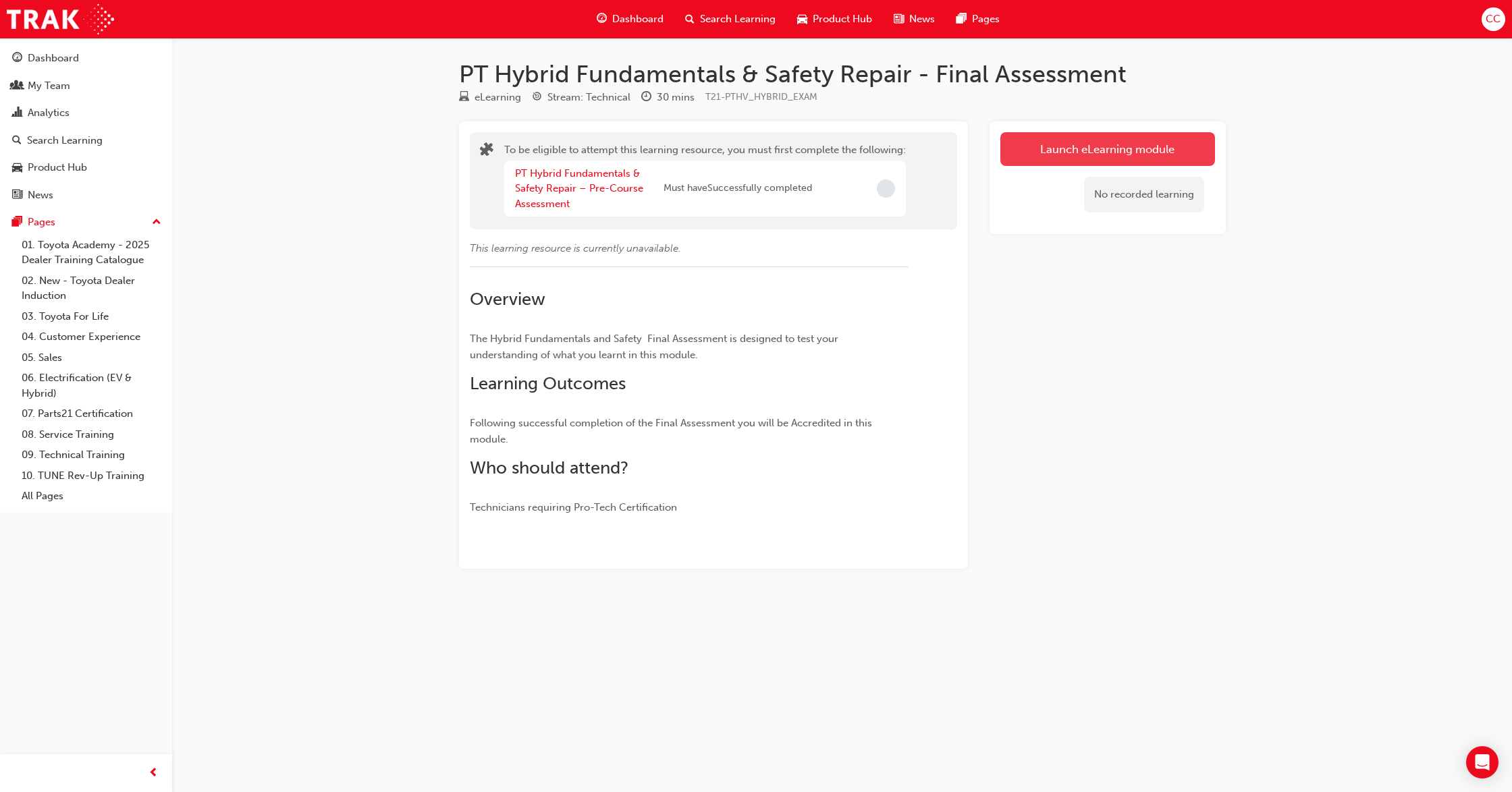
click at [1124, 154] on button "Launch eLearning module" at bounding box center [1107, 149] width 214 height 34
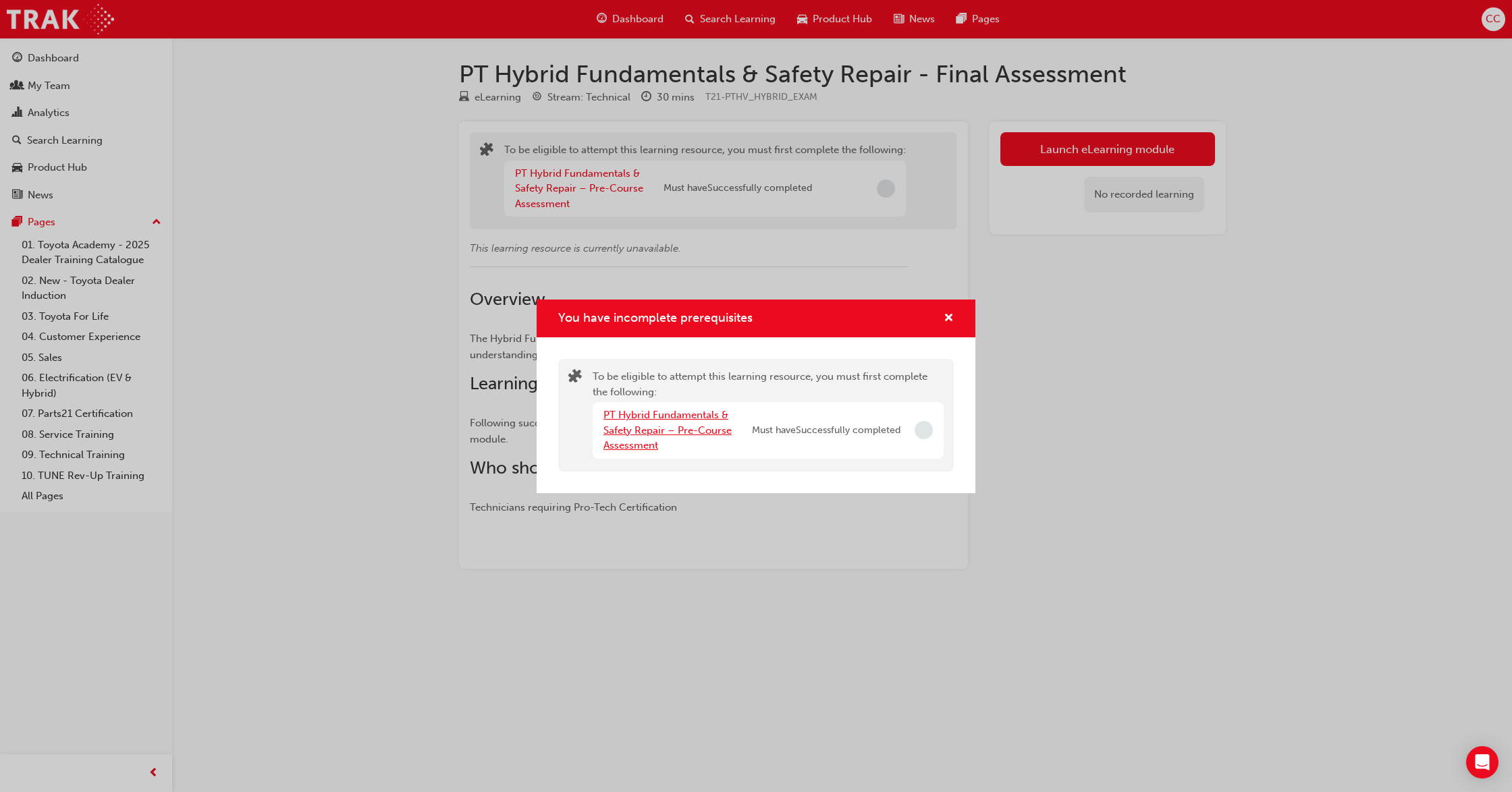
click at [651, 435] on link "PT Hybrid Fundamentals & Safety Repair – Pre-Course Assessment" at bounding box center [667, 430] width 128 height 43
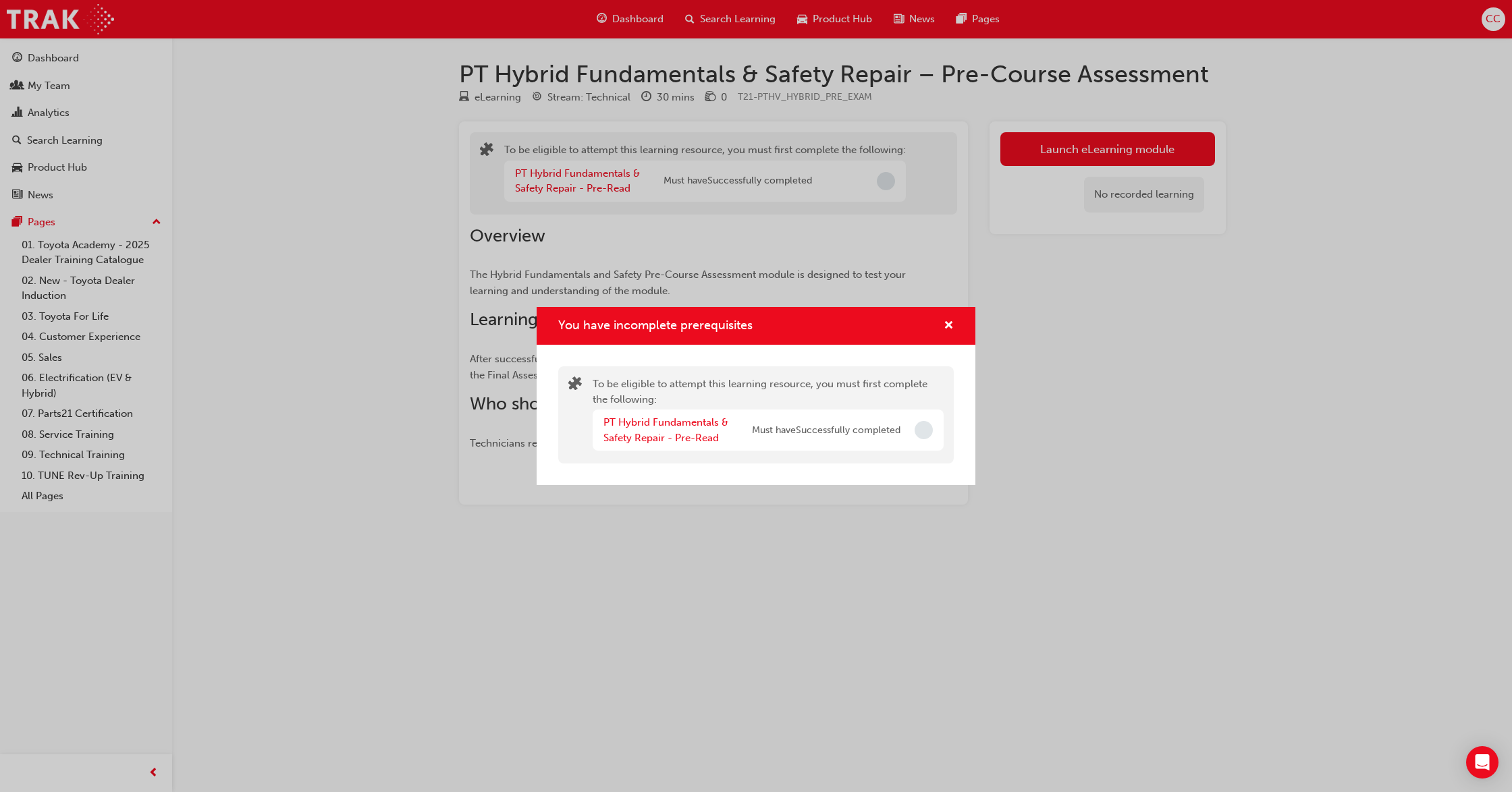
click at [36, 111] on div "You have incomplete prerequisites To be eligible to attempt this learning resou…" at bounding box center [756, 396] width 1512 height 792
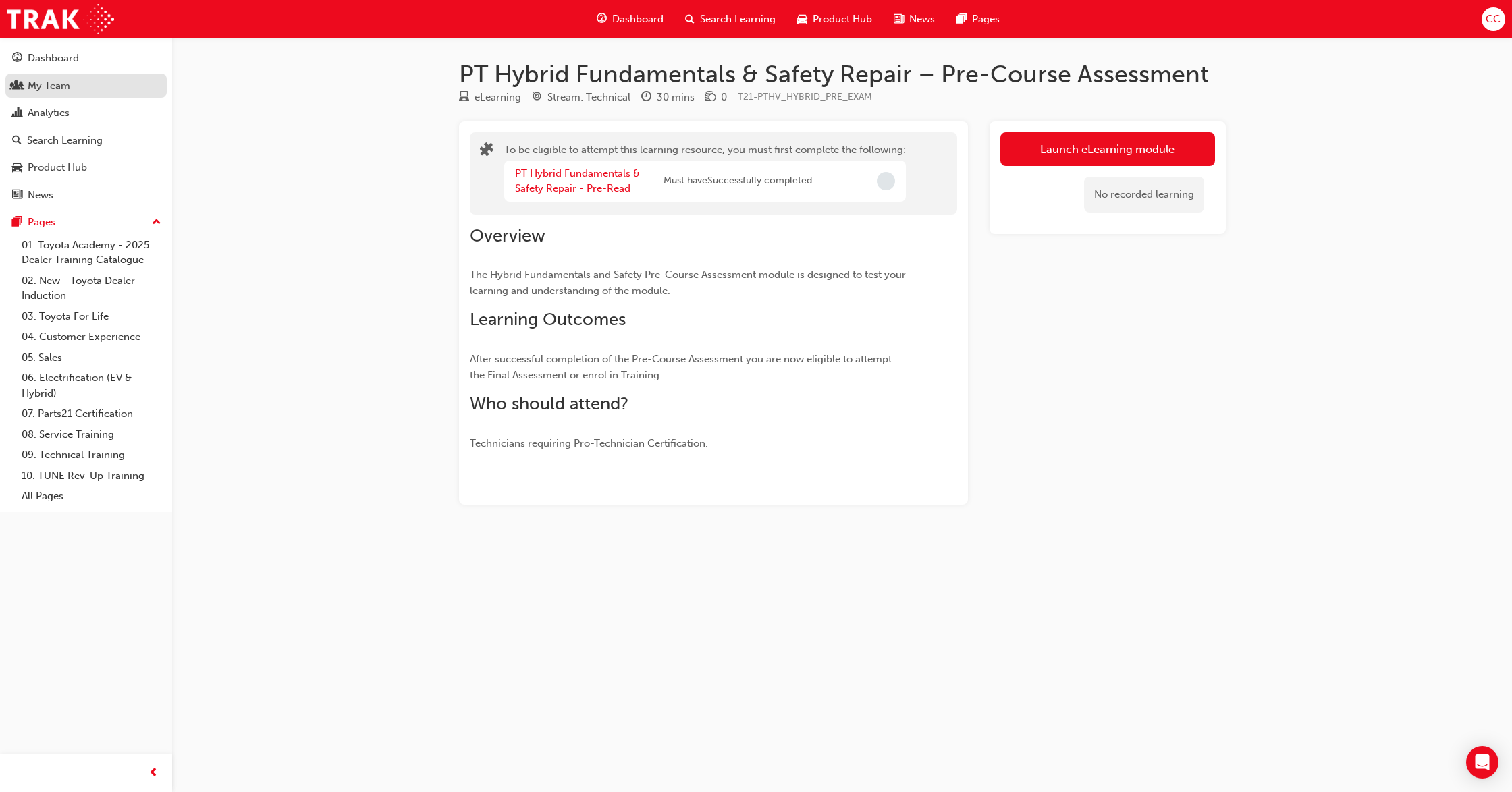
click at [44, 81] on div "My Team" at bounding box center [49, 86] width 43 height 15
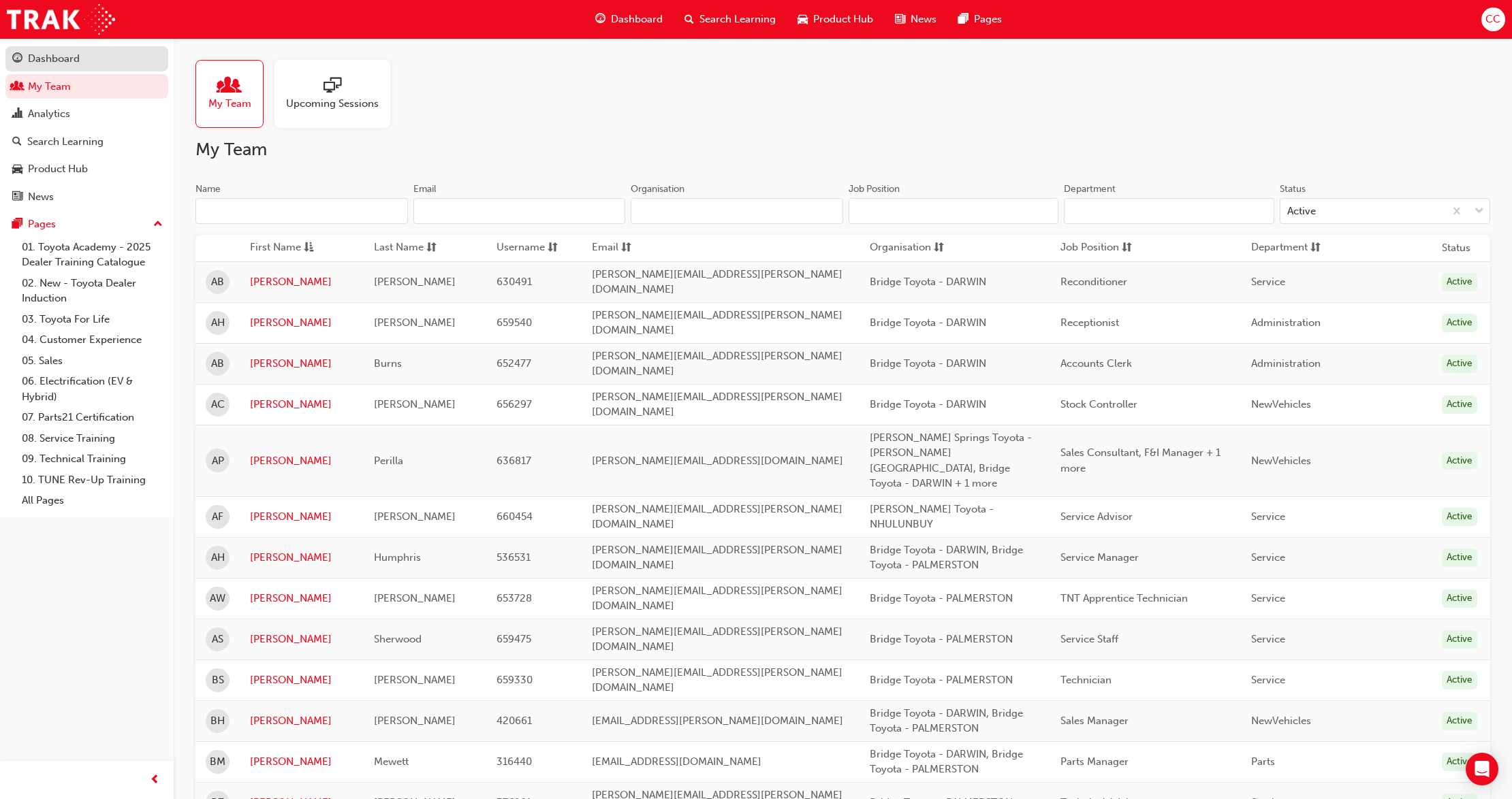
click at [47, 58] on div "Dashboard" at bounding box center [54, 58] width 52 height 15
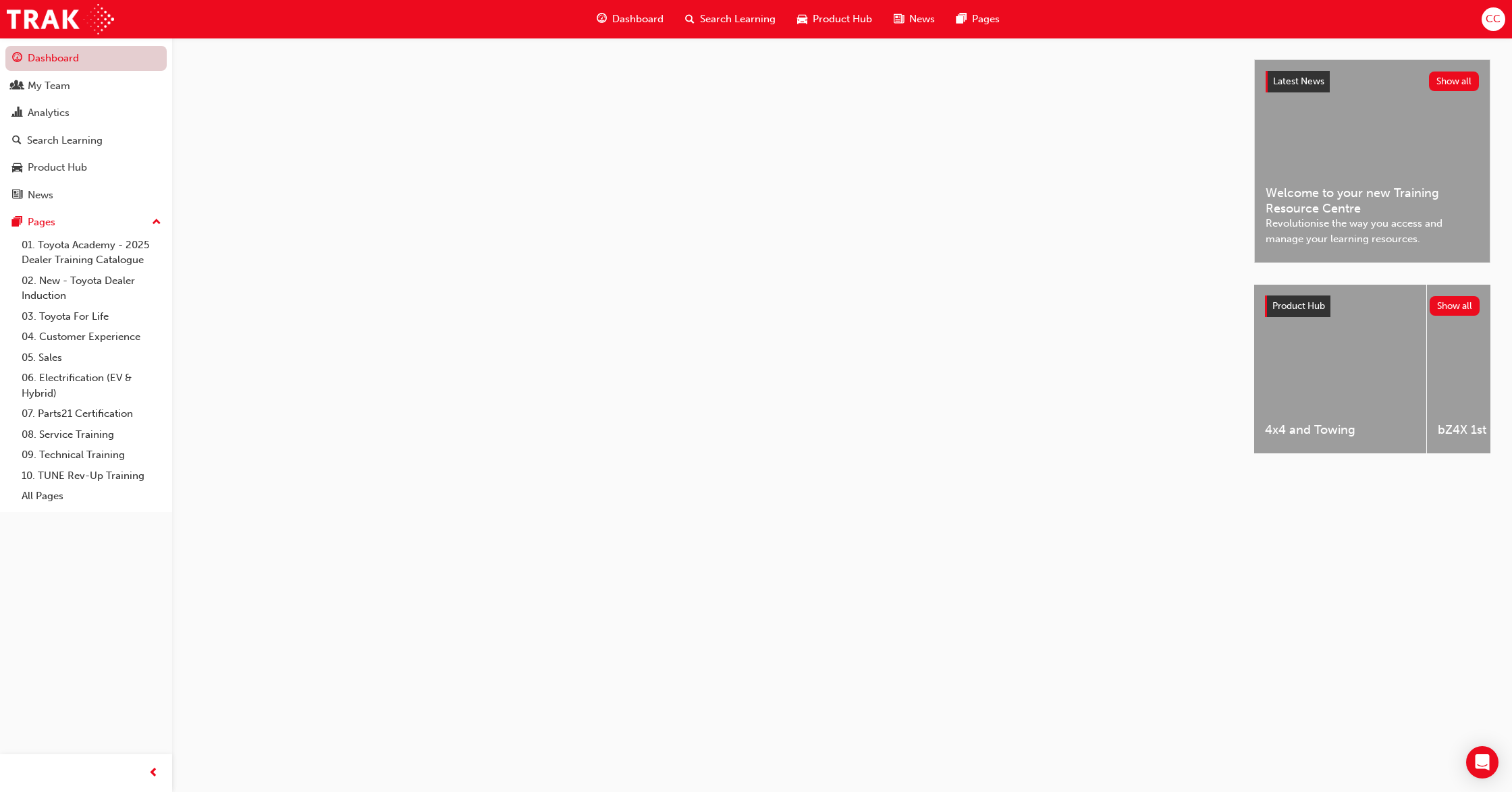
click at [57, 60] on link "Dashboard" at bounding box center [86, 58] width 162 height 25
click at [57, 76] on link "My Team" at bounding box center [86, 85] width 162 height 25
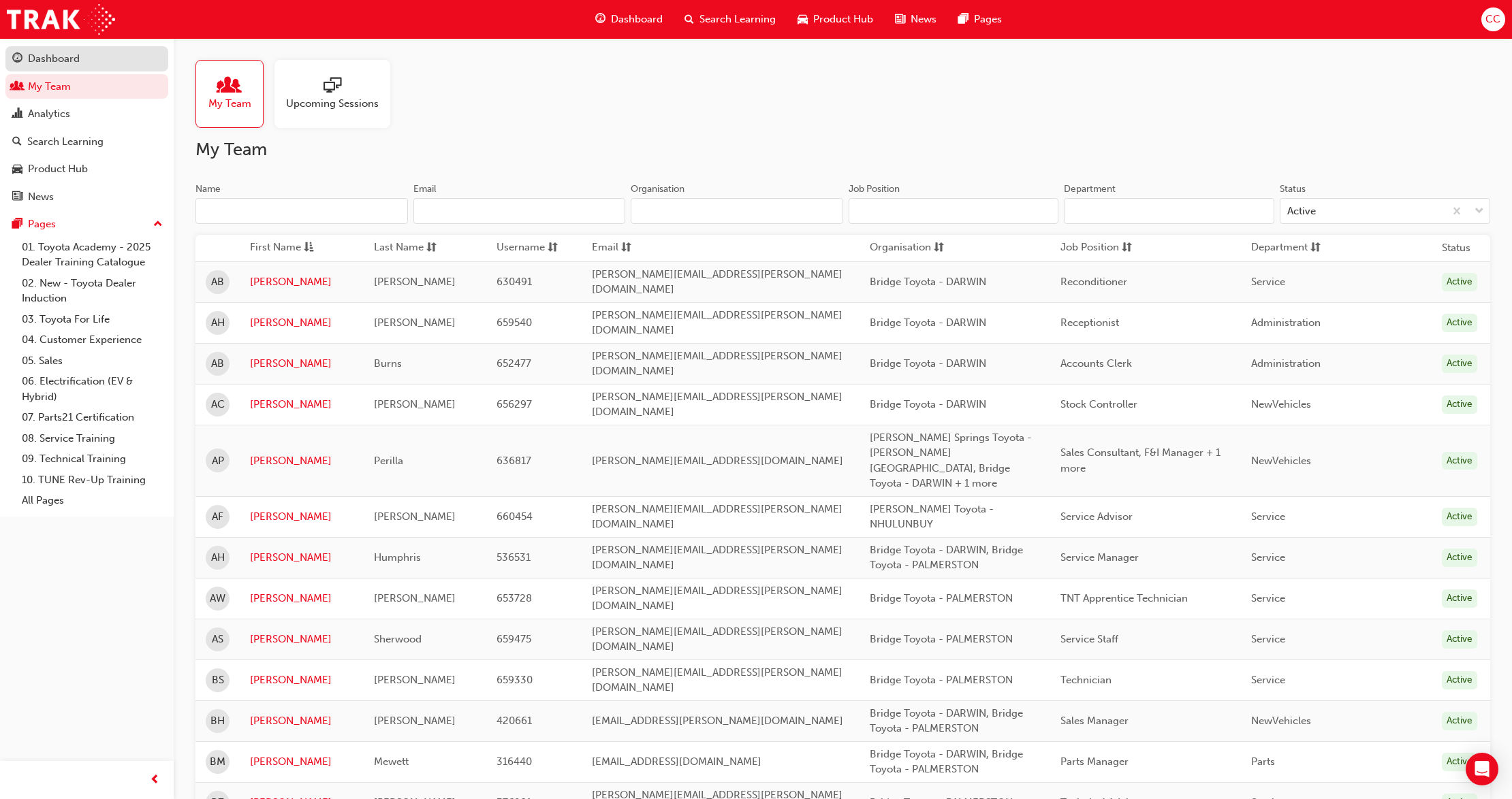
click at [58, 64] on div "Dashboard" at bounding box center [54, 58] width 52 height 15
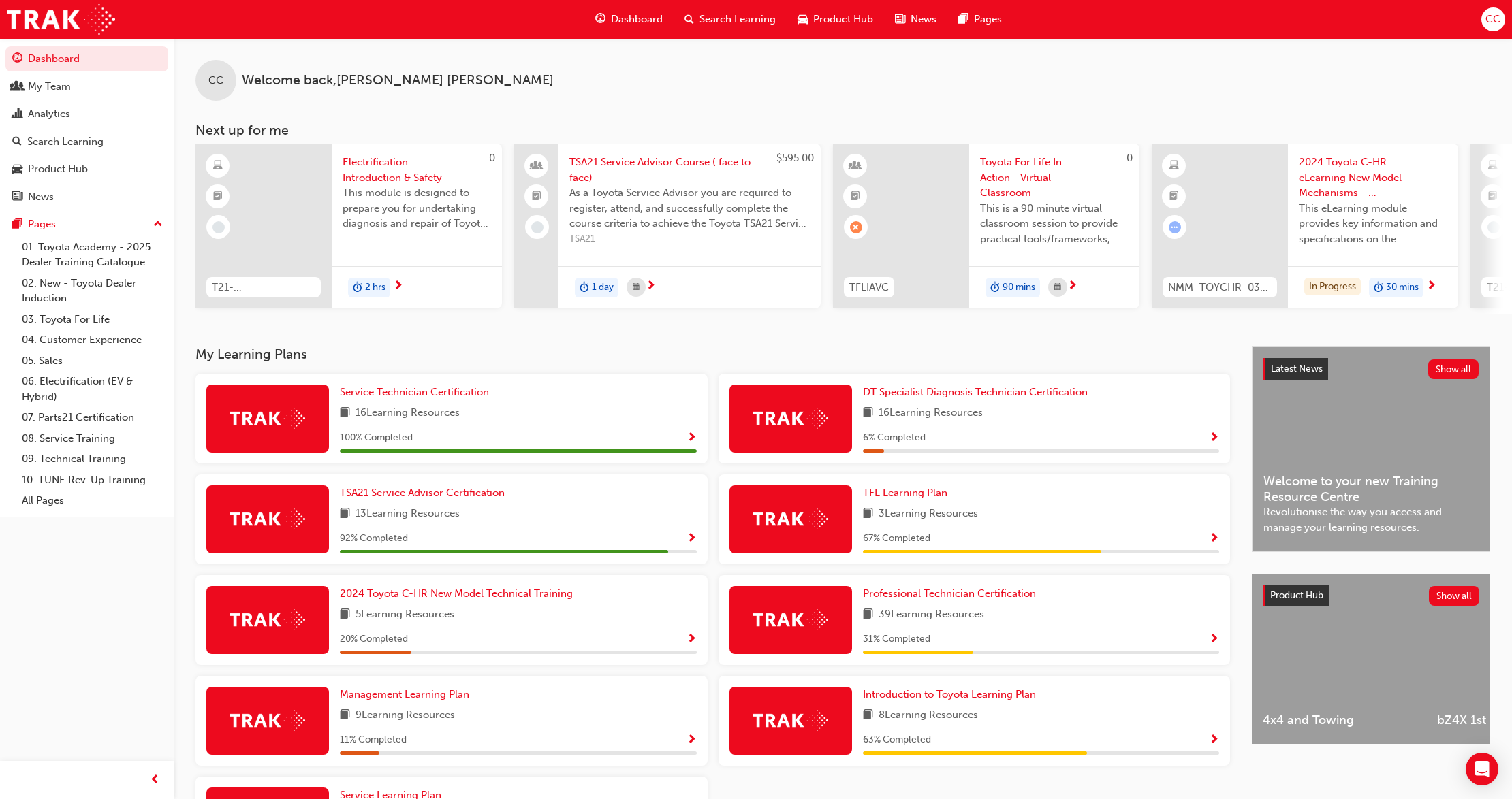
click at [954, 597] on span "Professional Technician Certification" at bounding box center [949, 593] width 173 height 12
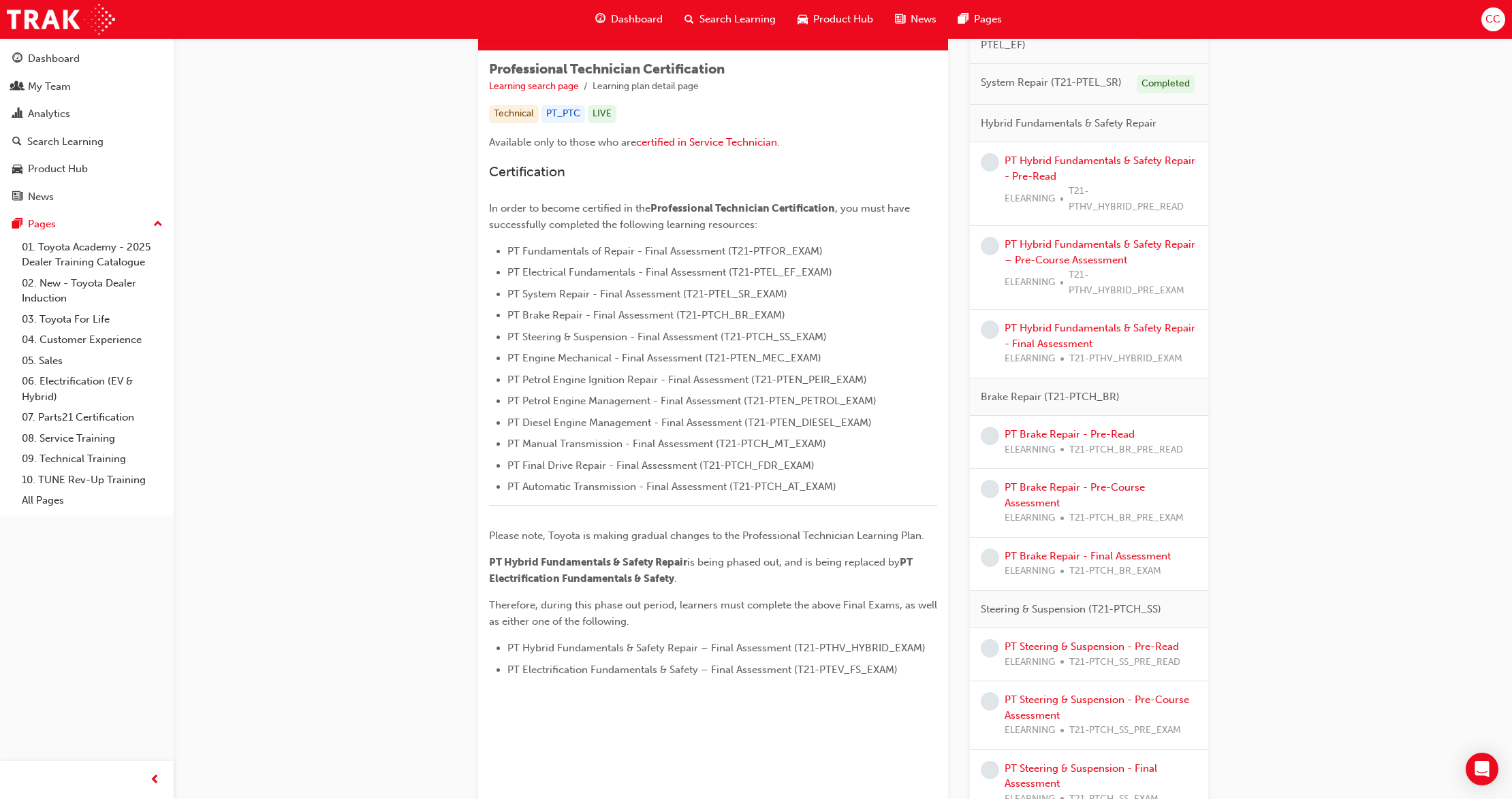
scroll to position [272, 0]
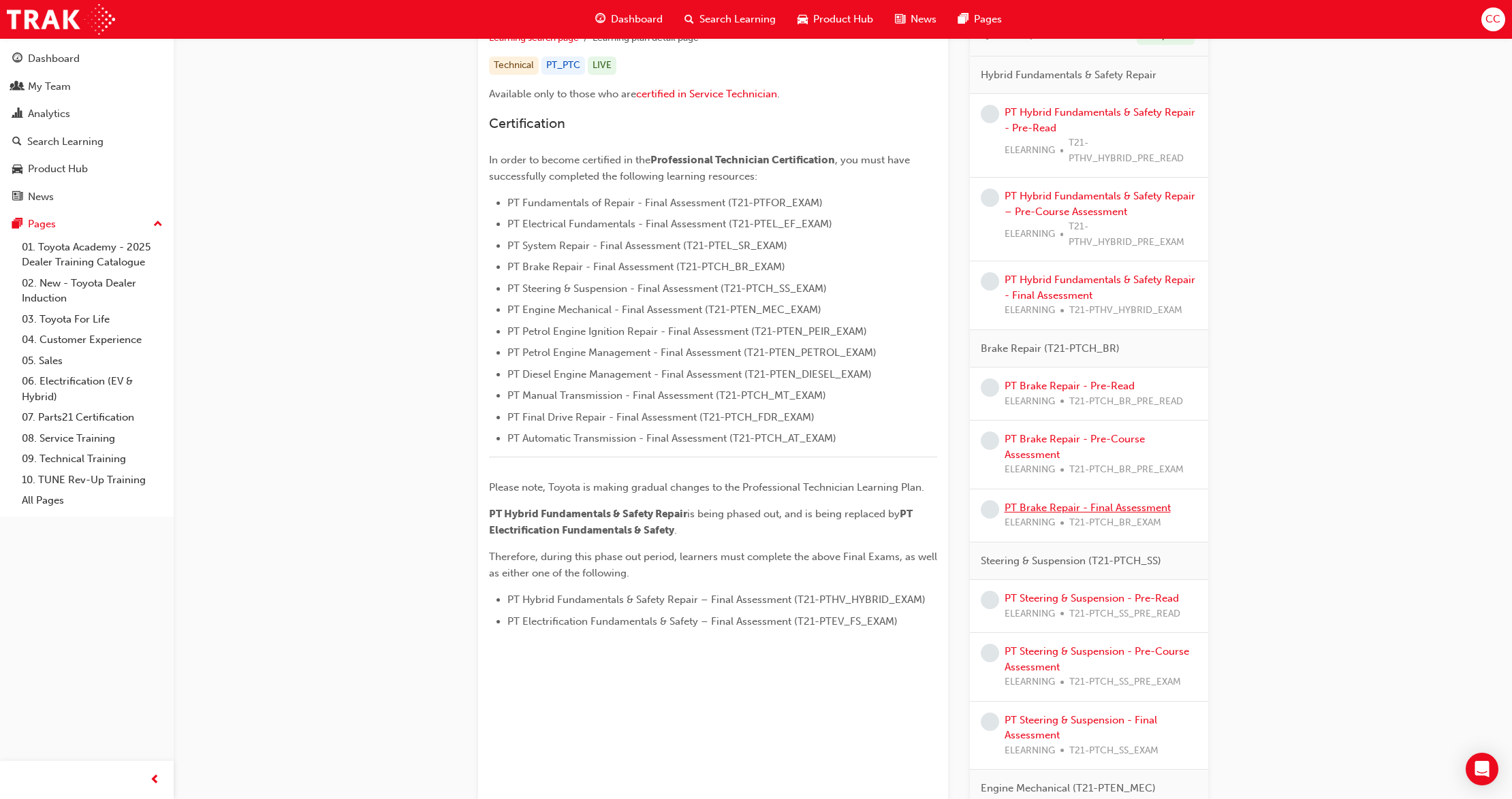
click at [1112, 509] on link "PT Brake Repair - Final Assessment" at bounding box center [1088, 508] width 167 height 12
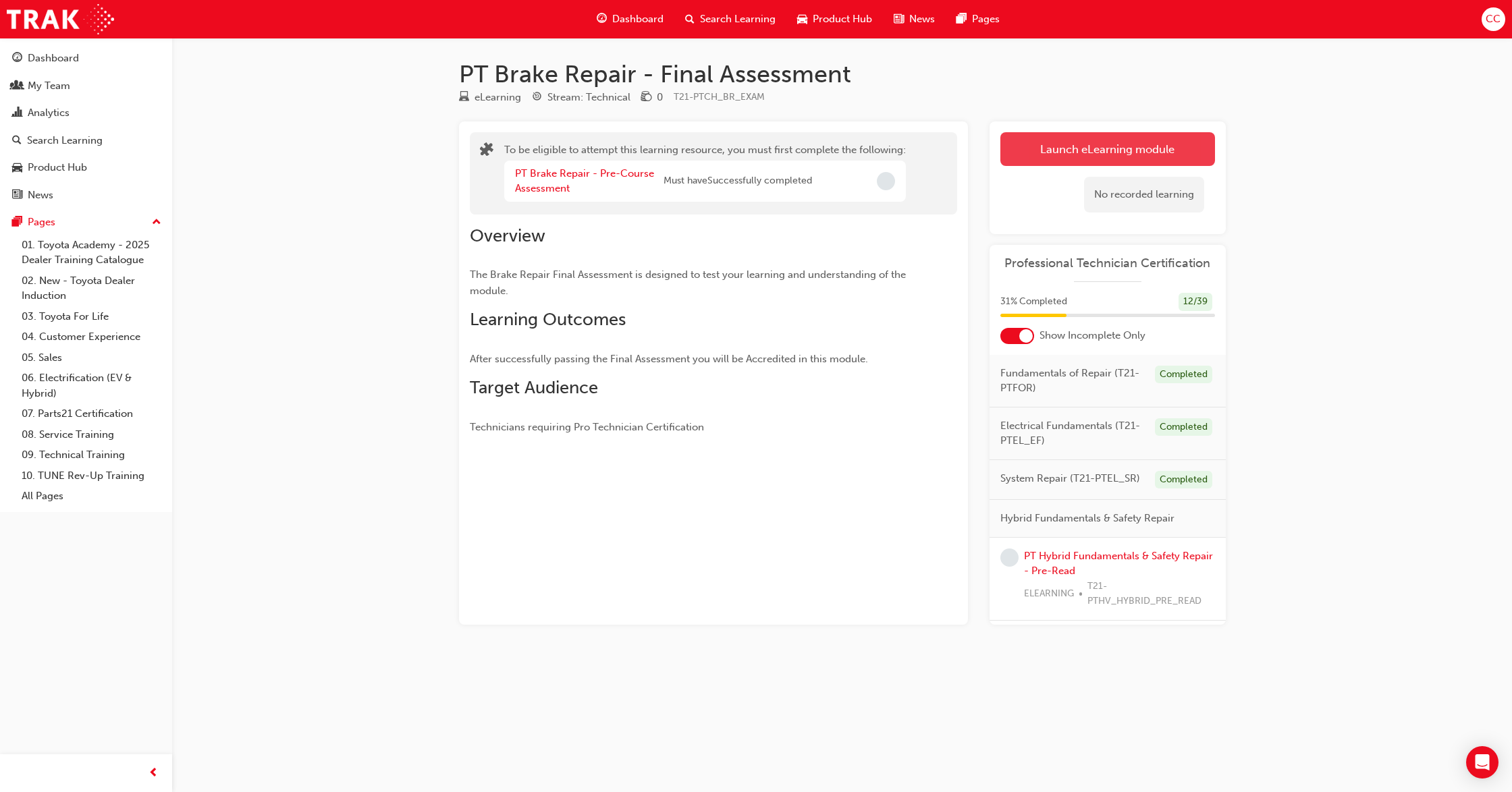
click at [1065, 157] on button "Launch eLearning module" at bounding box center [1107, 149] width 214 height 34
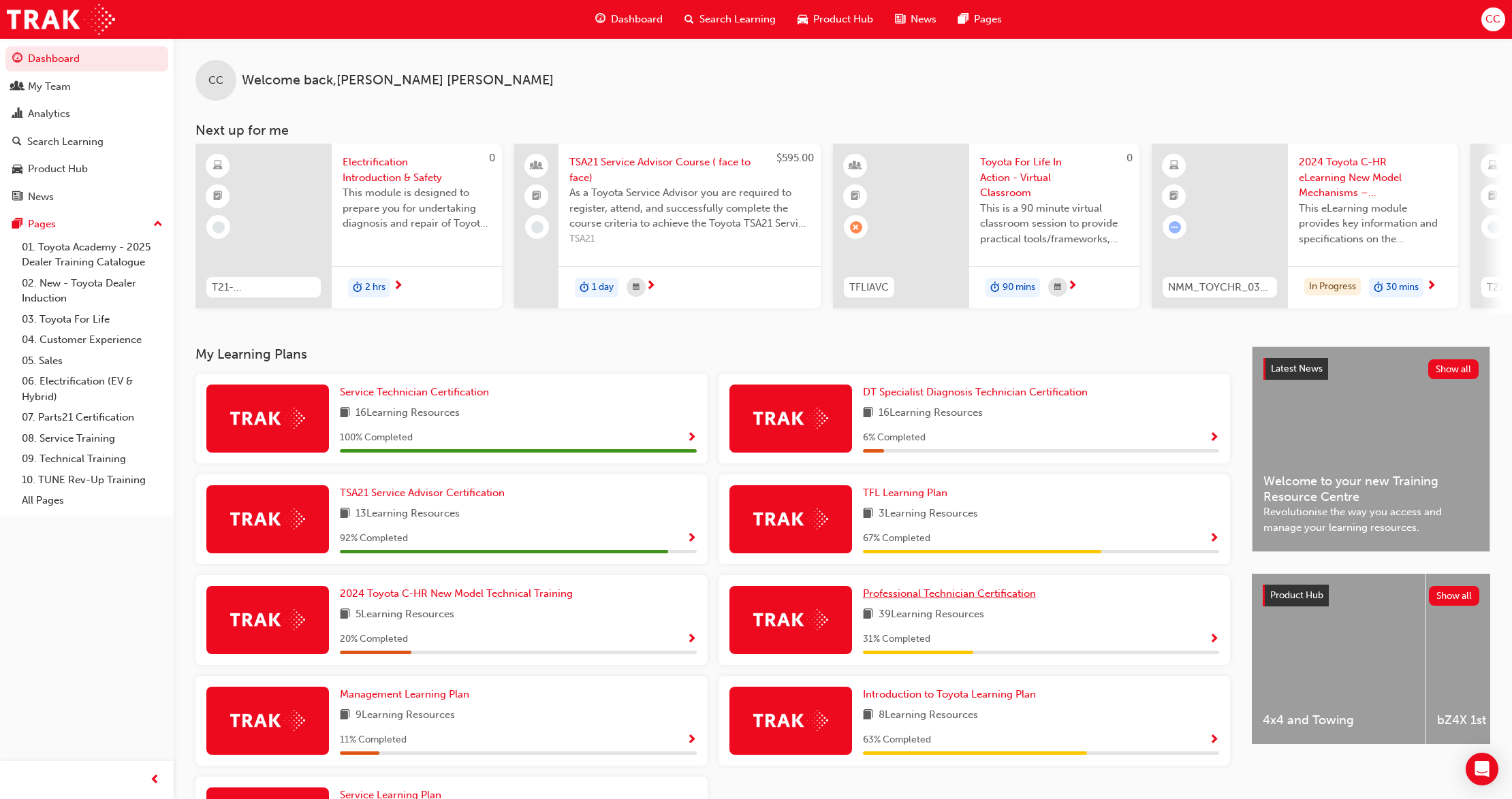
click at [948, 600] on span "Professional Technician Certification" at bounding box center [949, 593] width 173 height 12
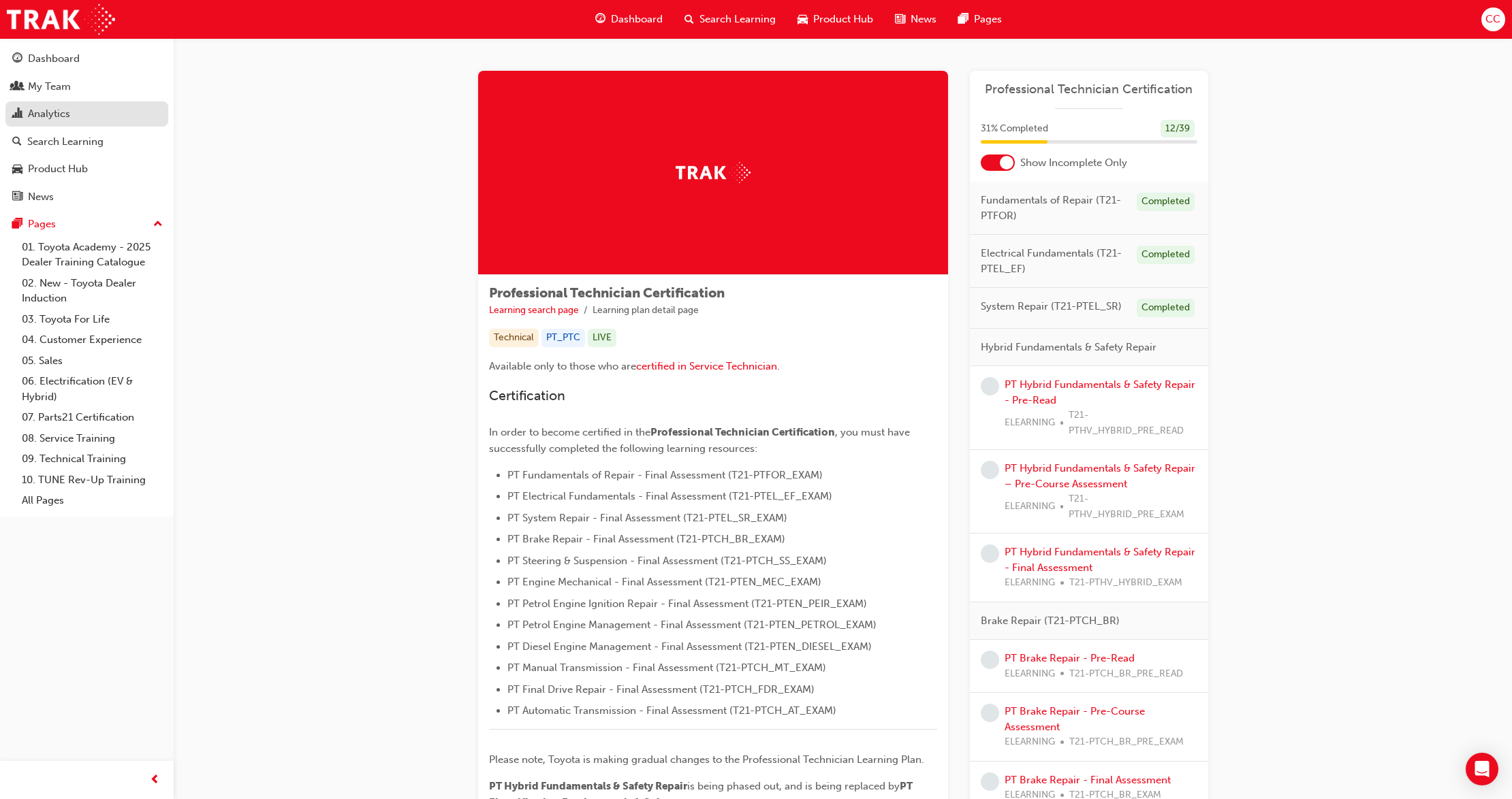
click at [44, 118] on div "Analytics" at bounding box center [49, 114] width 42 height 15
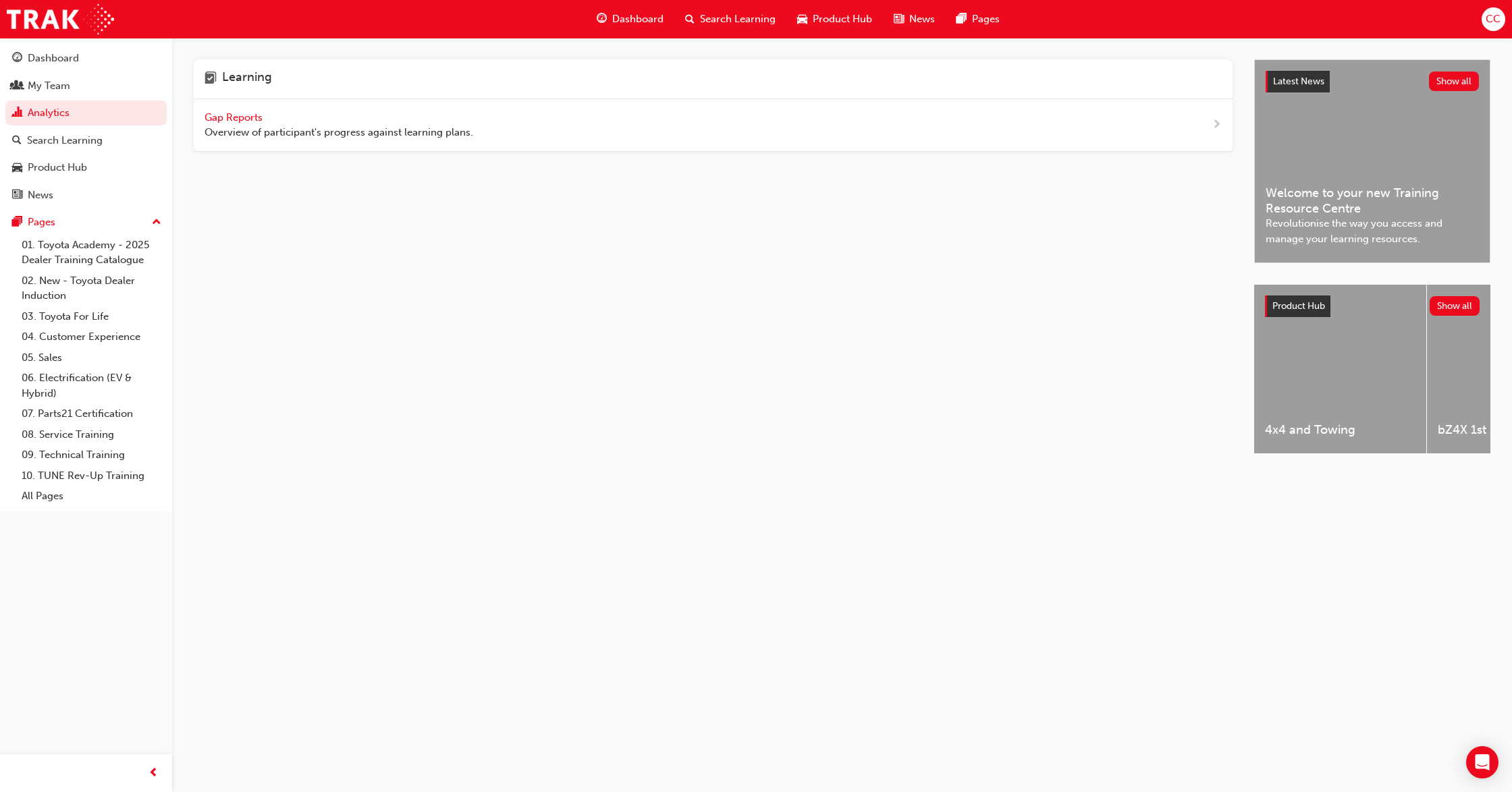
click at [232, 113] on span "Gap Reports" at bounding box center [234, 117] width 60 height 12
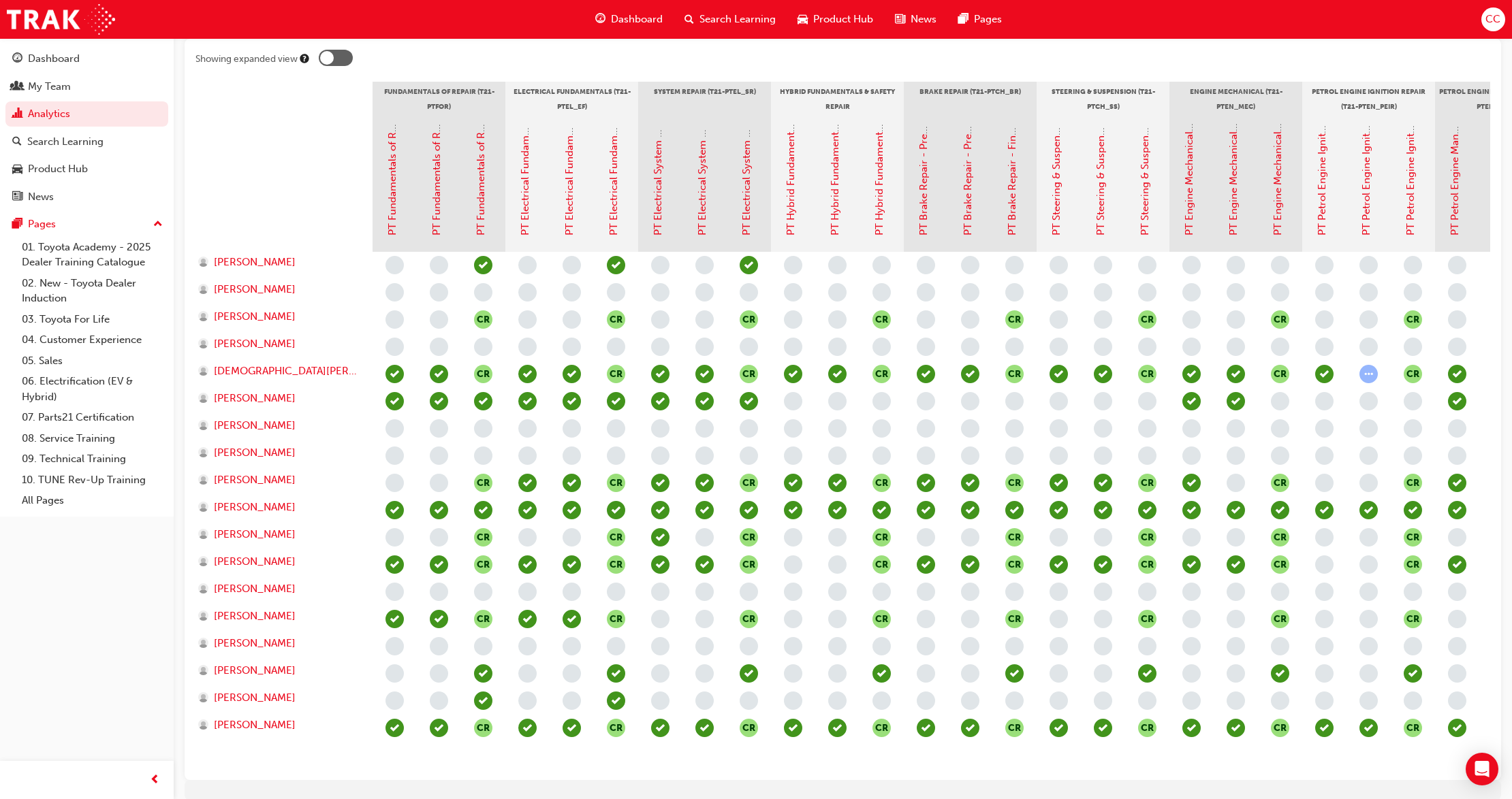
scroll to position [347, 0]
